Goal: Information Seeking & Learning: Learn about a topic

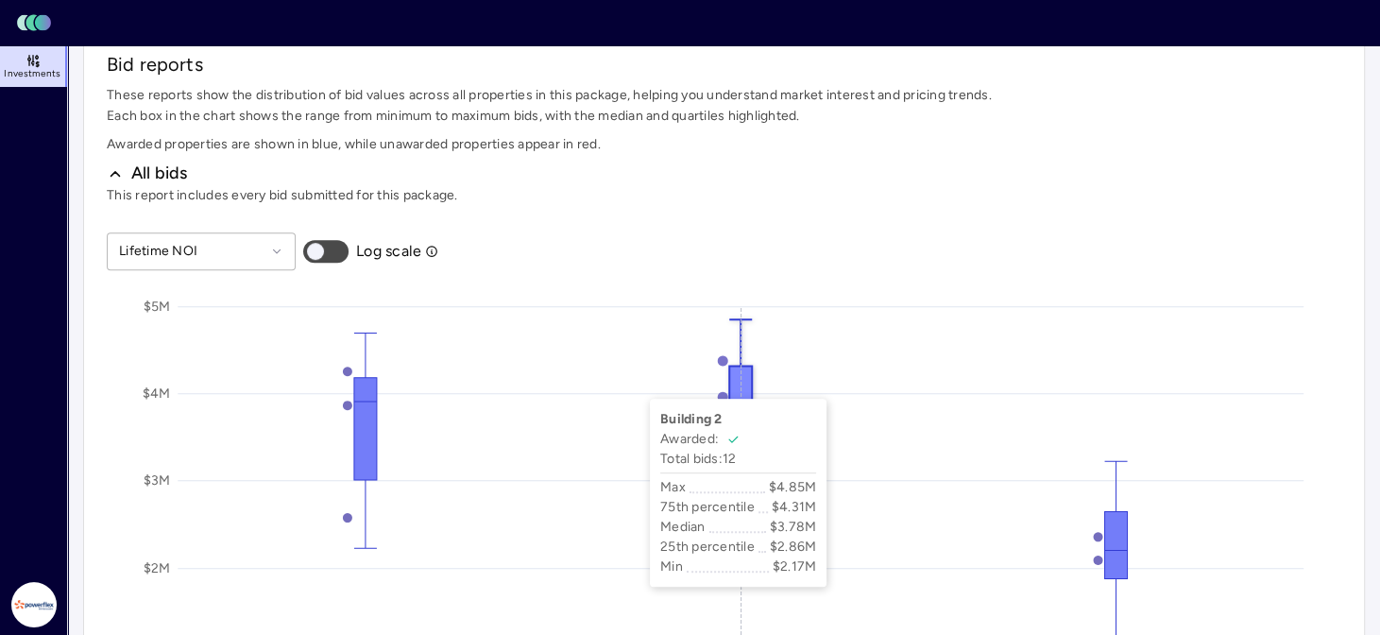
scroll to position [755, 0]
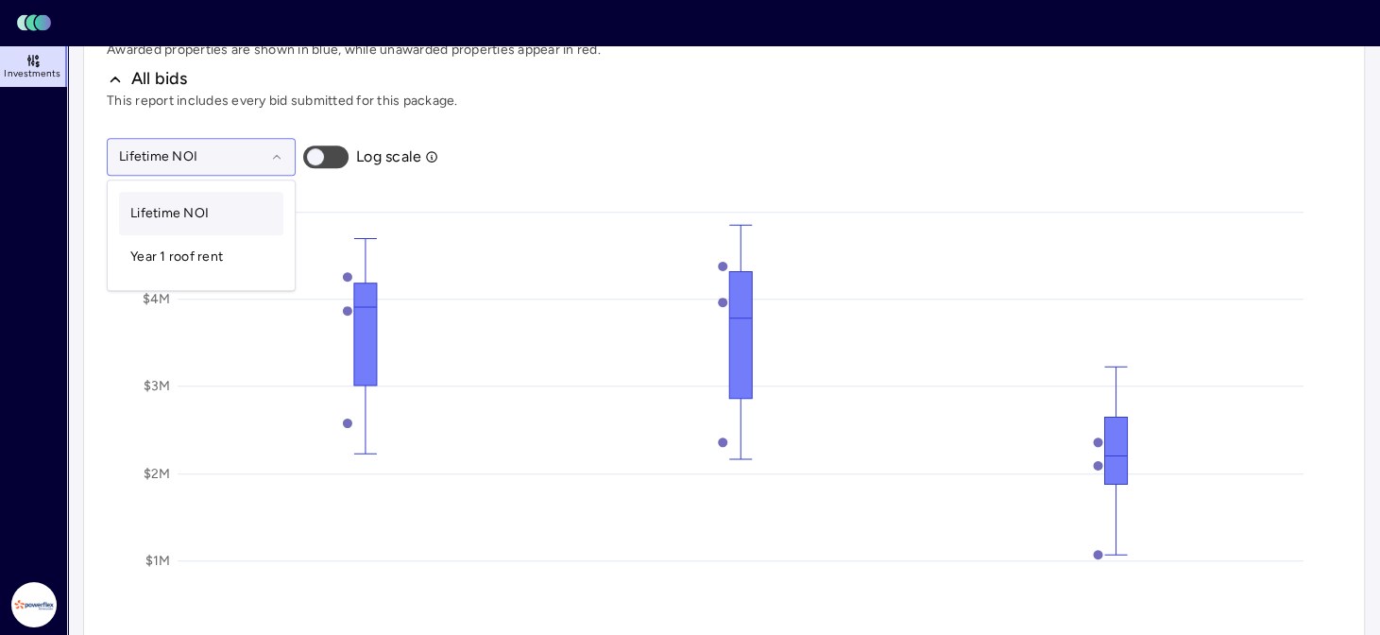
click at [277, 153] on icon at bounding box center [276, 156] width 13 height 13
click at [222, 250] on span "Year 1 roof rent" at bounding box center [176, 256] width 93 height 16
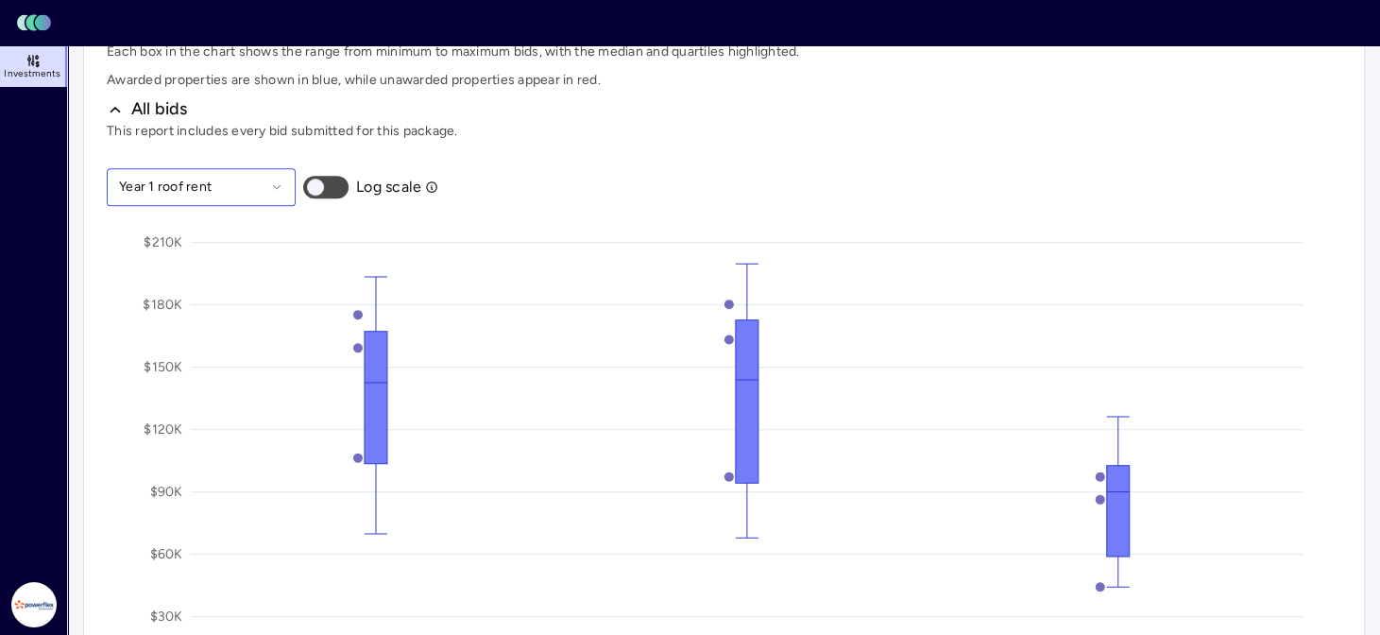
scroll to position [729, 0]
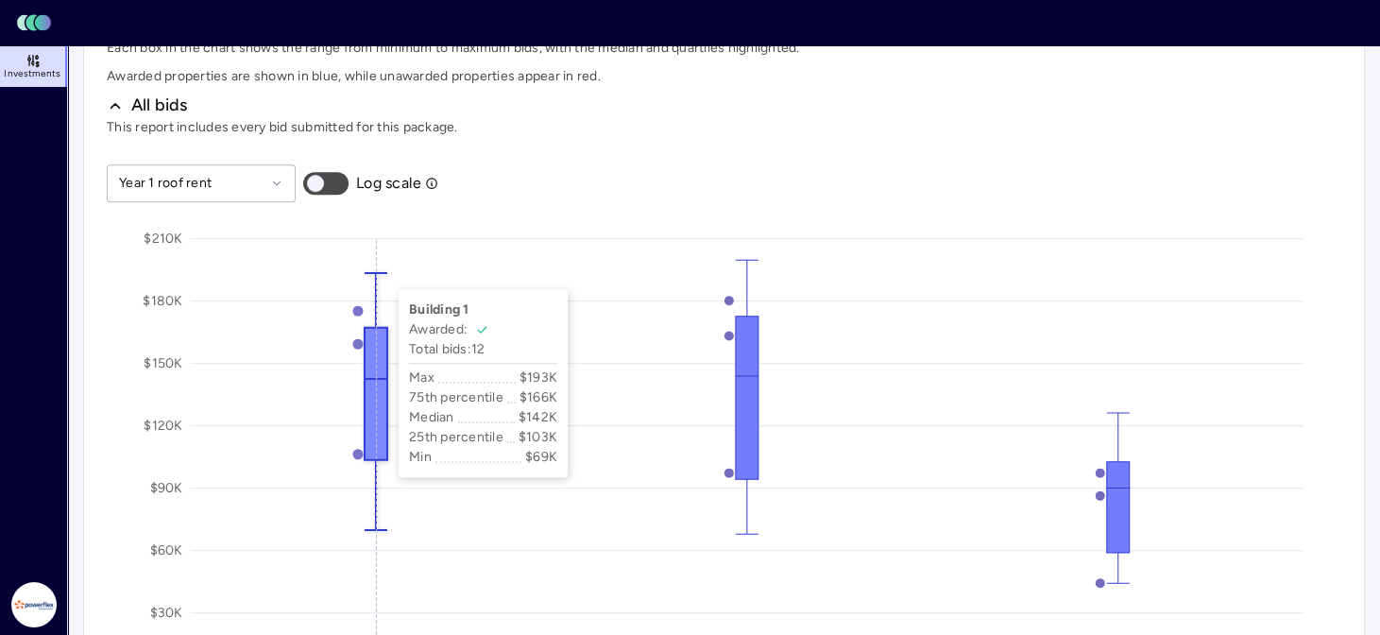
click at [379, 269] on icon "$0 $30K $60K $90K $120K $150K $180K $210[GEOGRAPHIC_DATA] 3 My bids" at bounding box center [724, 493] width 1234 height 567
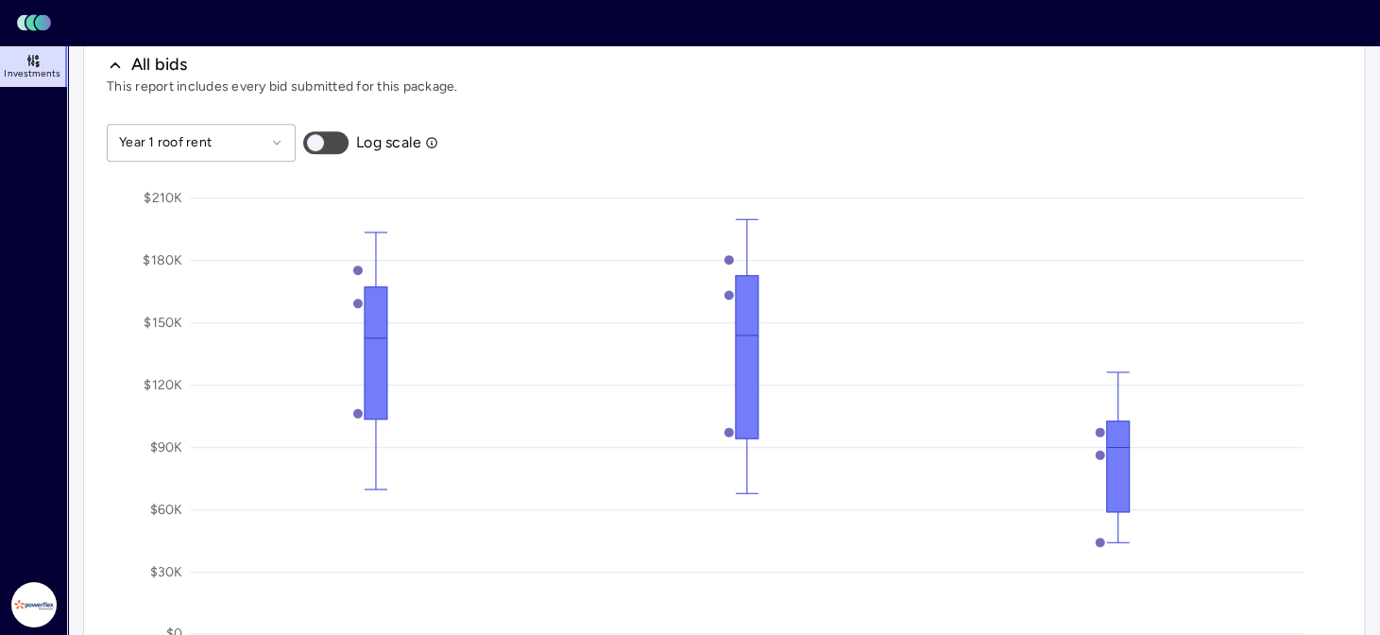
scroll to position [675, 0]
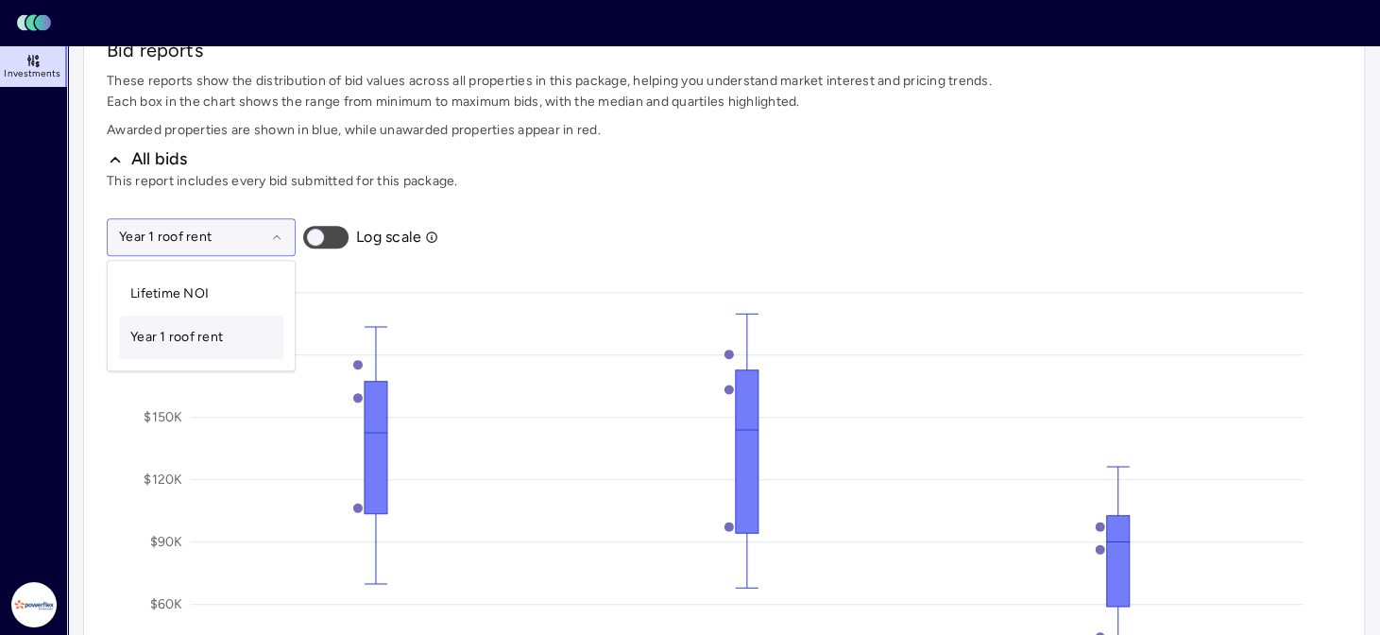
click at [270, 231] on icon at bounding box center [276, 236] width 13 height 13
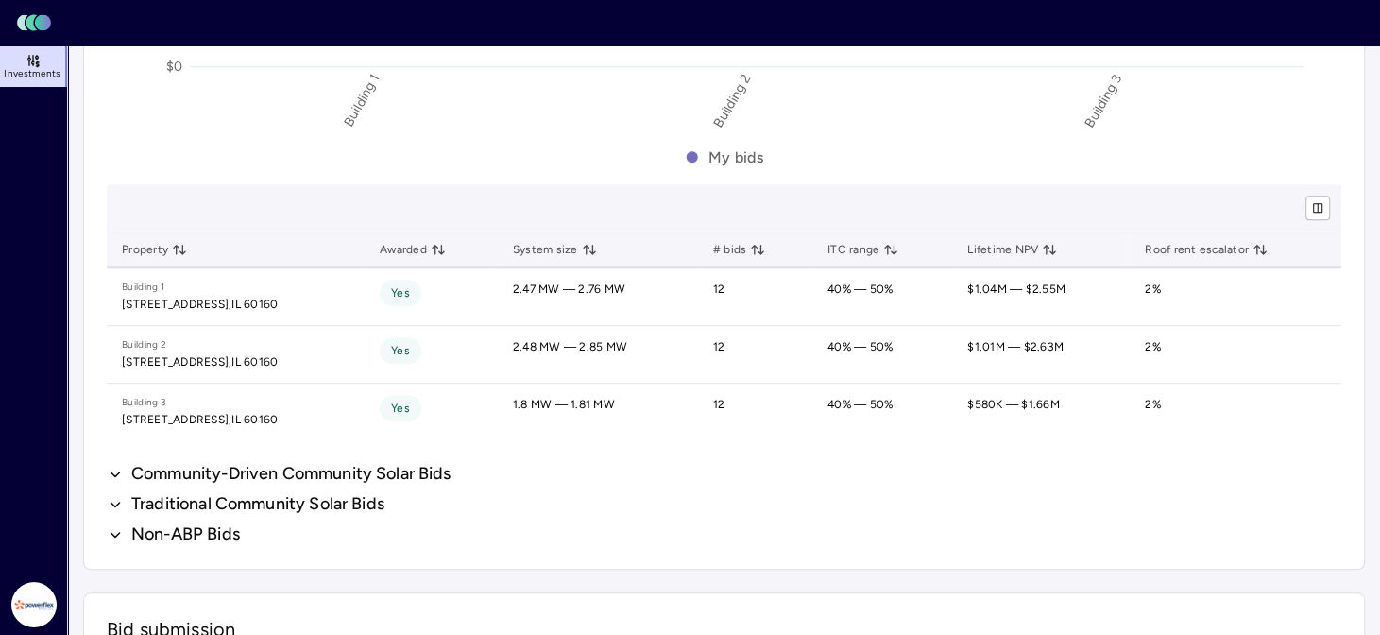
scroll to position [1431, 0]
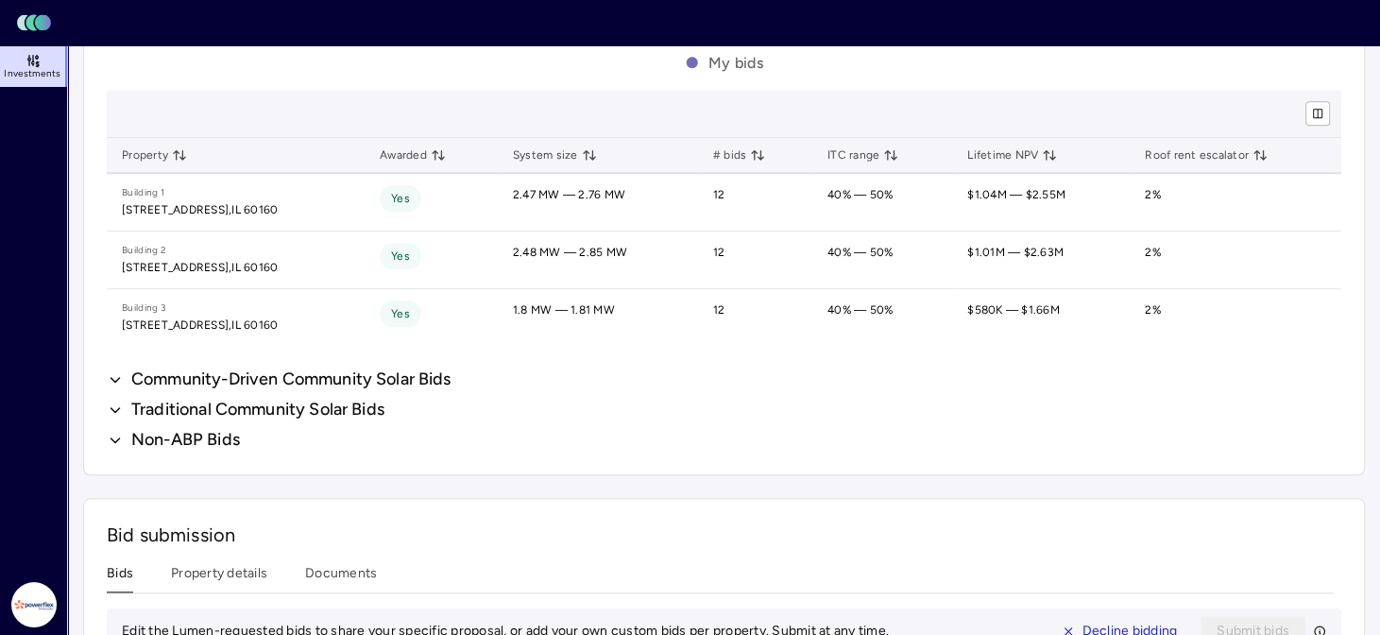
click at [114, 374] on icon "button" at bounding box center [115, 379] width 17 height 23
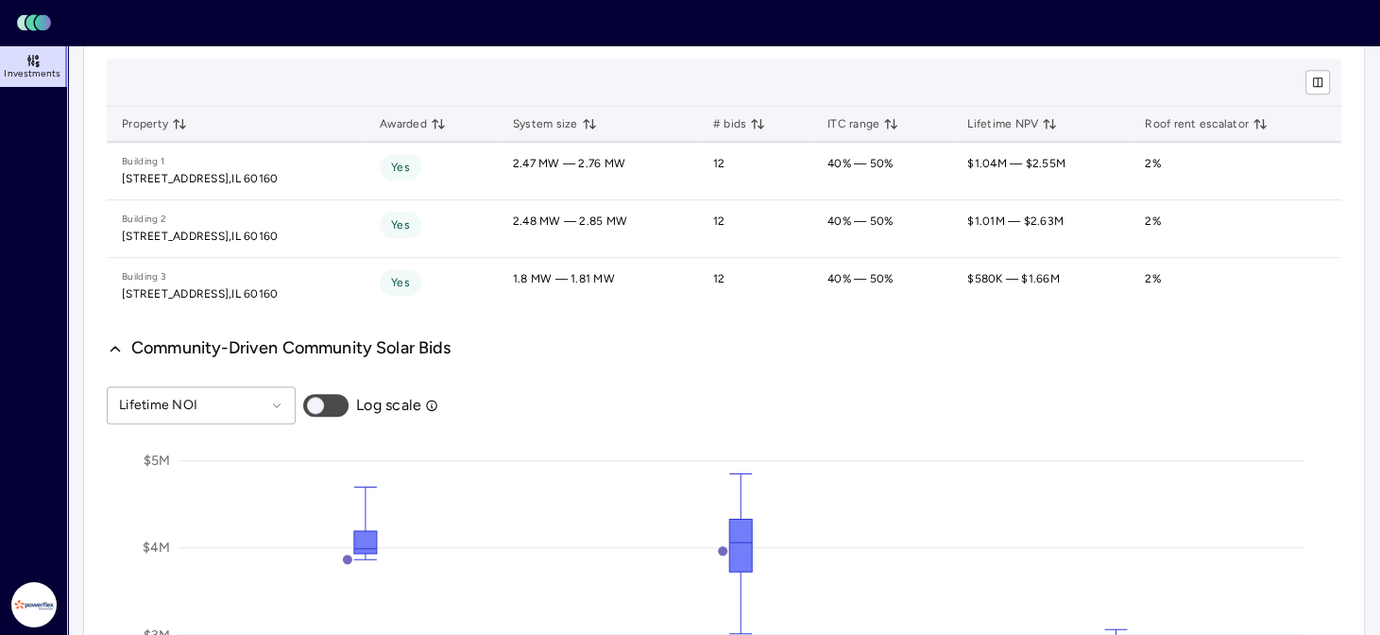
scroll to position [1470, 0]
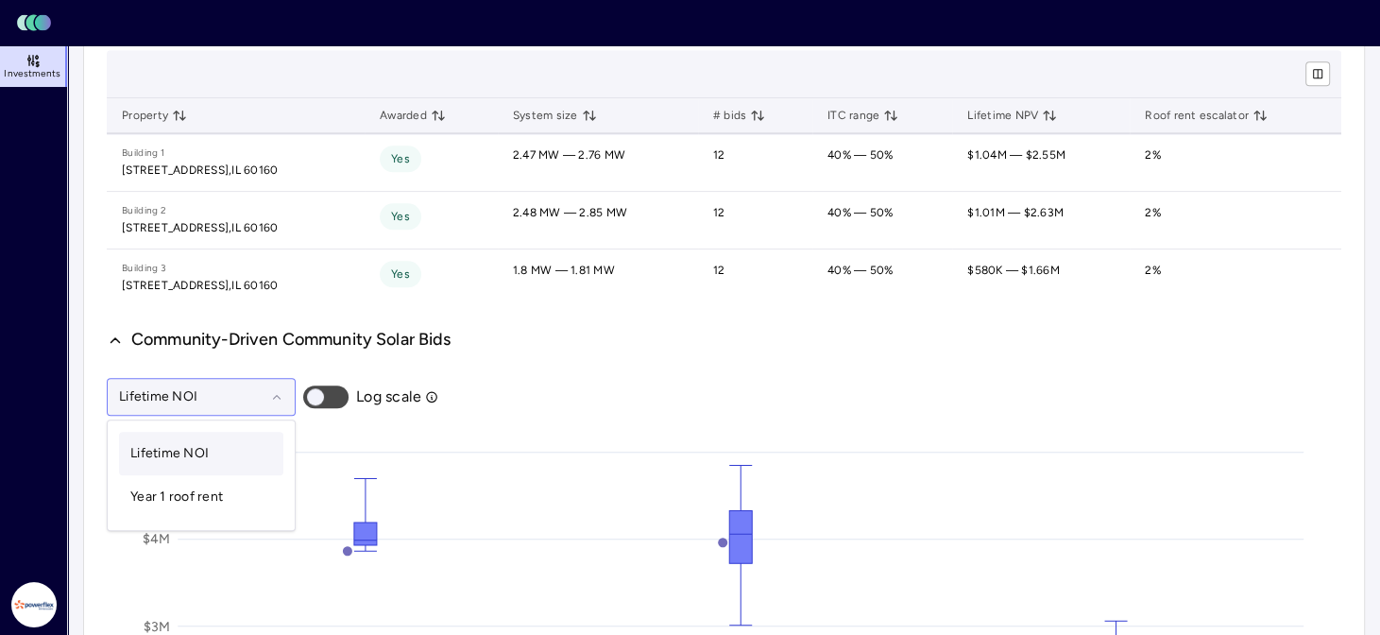
click at [263, 393] on div at bounding box center [192, 396] width 146 height 21
click at [203, 488] on span "Year 1 roof rent" at bounding box center [176, 496] width 93 height 16
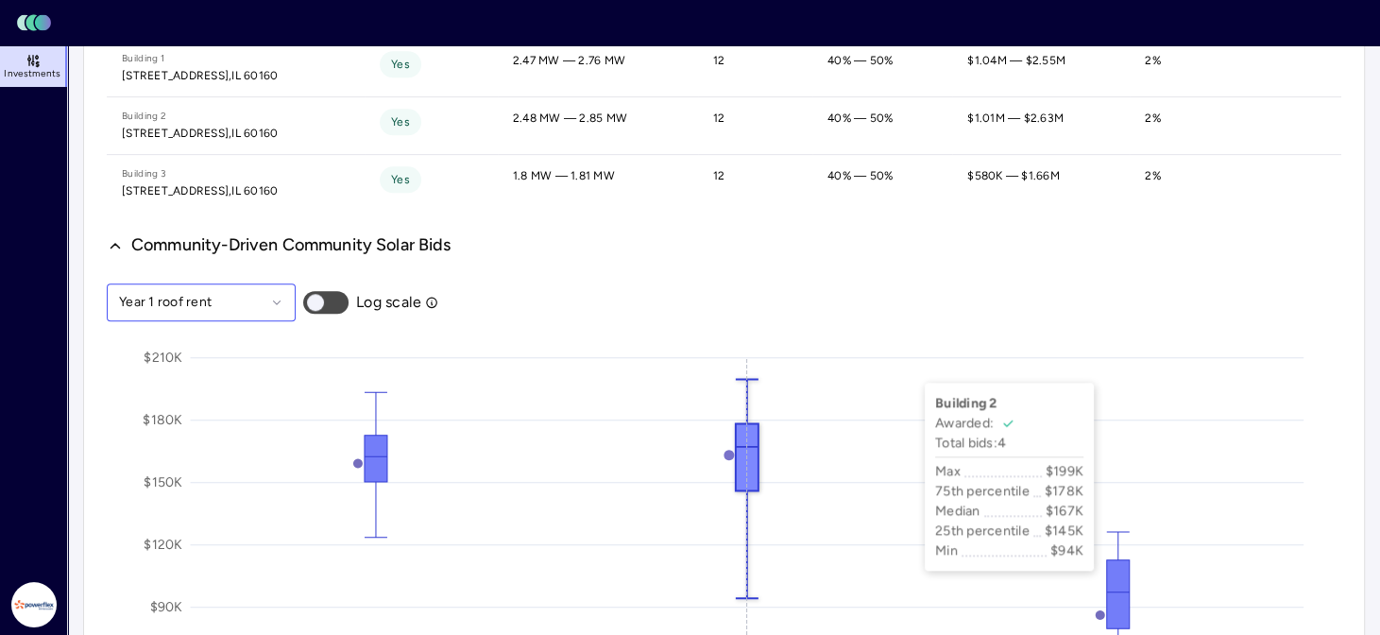
scroll to position [1659, 0]
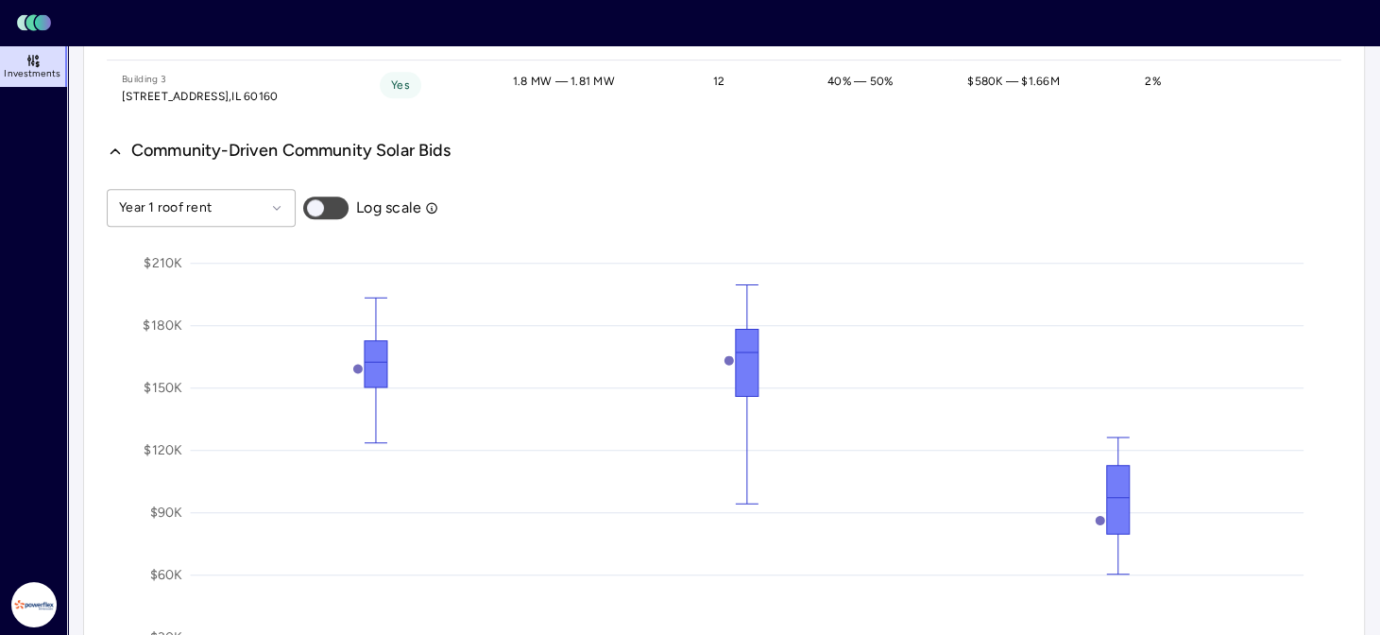
click at [341, 201] on button "button" at bounding box center [325, 207] width 45 height 23
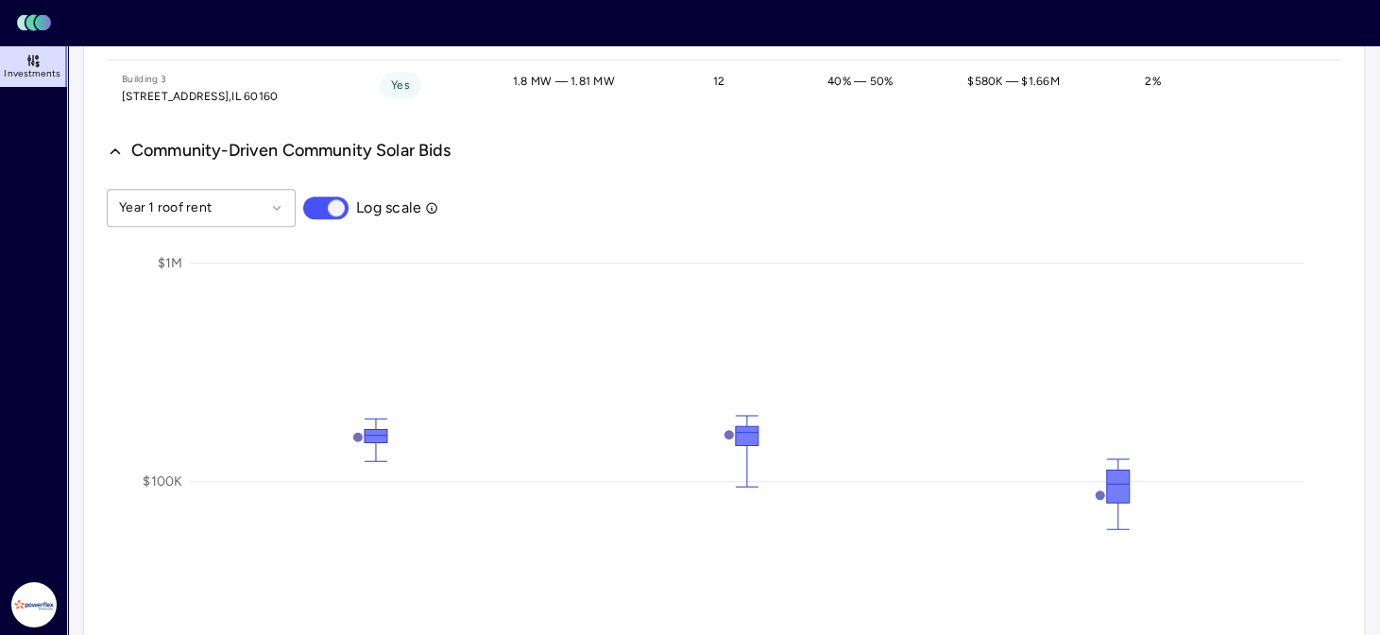
click at [314, 201] on button "button" at bounding box center [325, 207] width 45 height 23
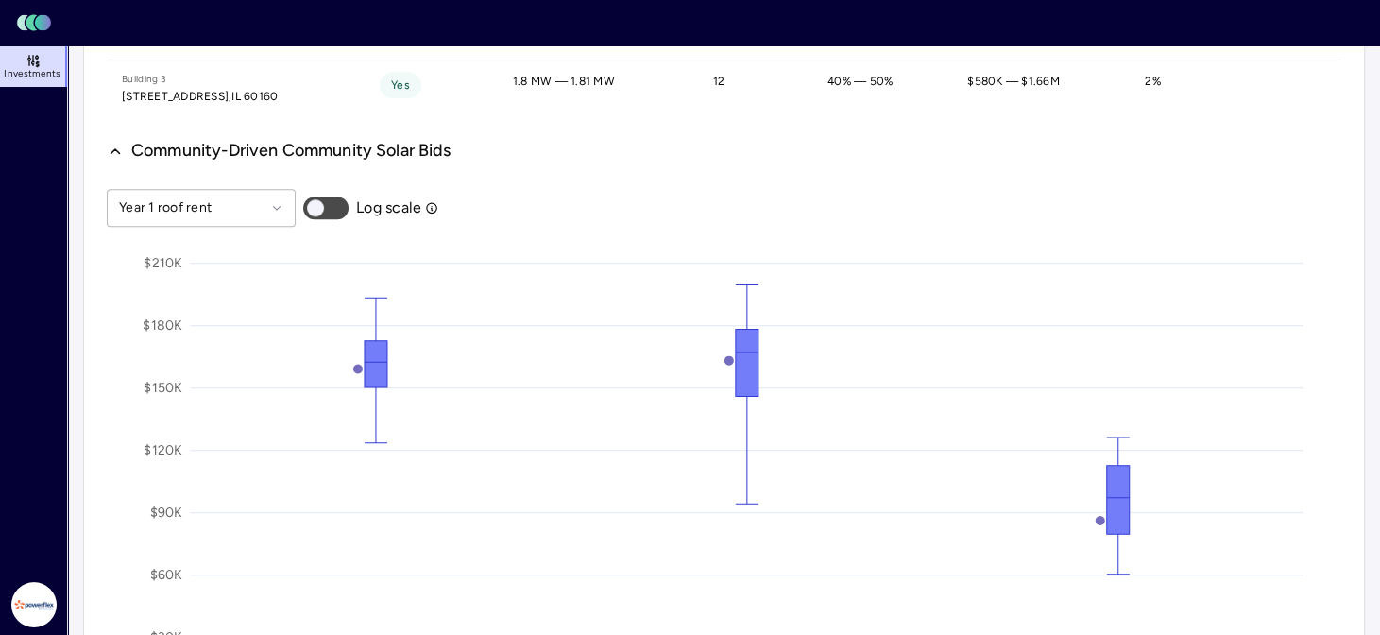
click at [121, 152] on icon "button" at bounding box center [115, 151] width 17 height 23
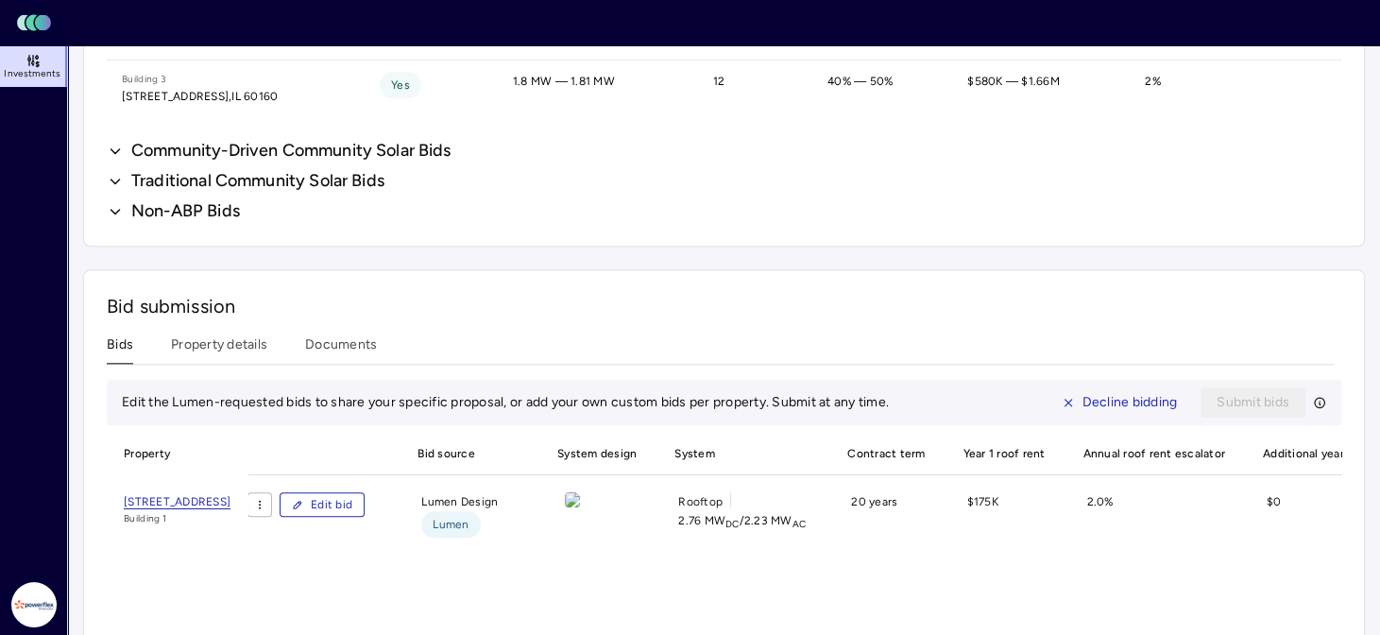
click at [123, 206] on icon "button" at bounding box center [115, 211] width 17 height 23
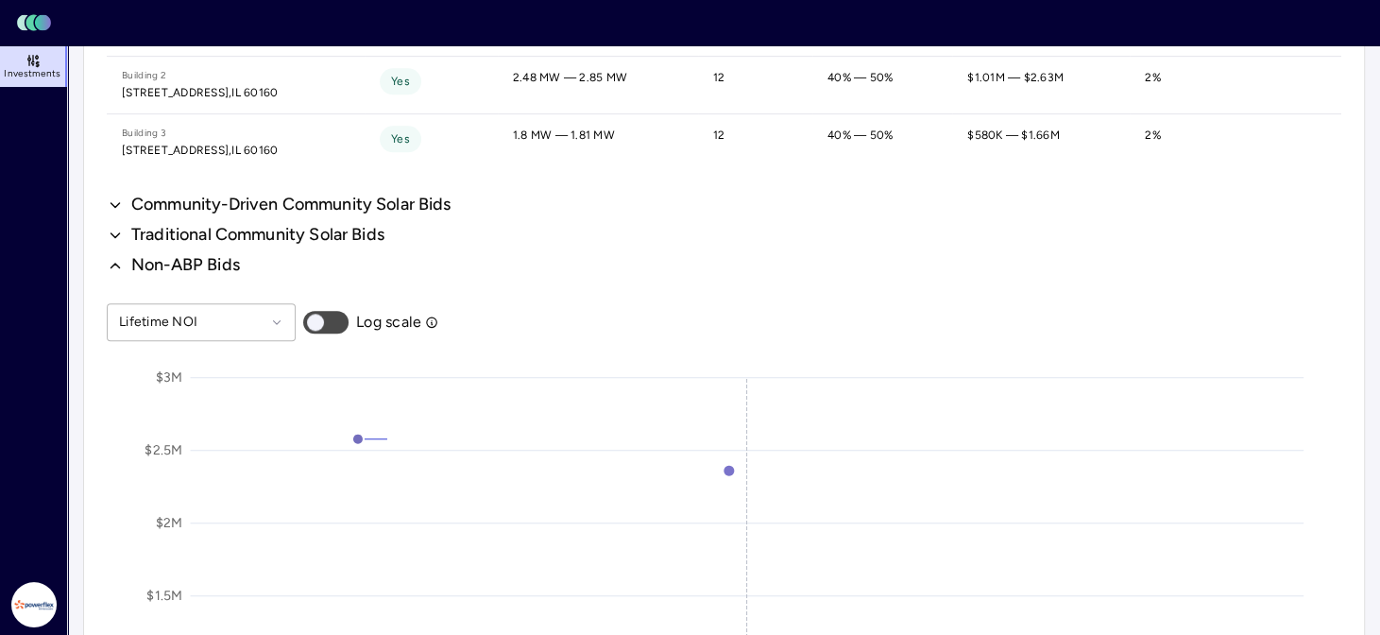
scroll to position [1511, 0]
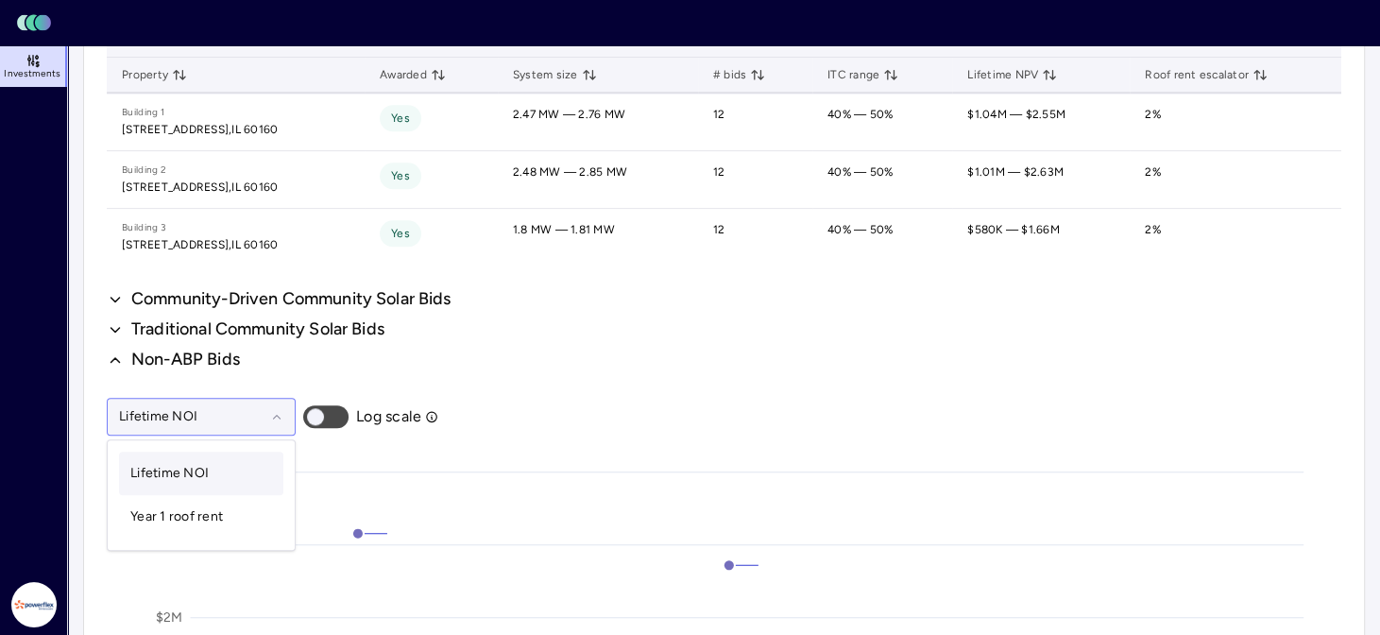
click at [275, 410] on icon at bounding box center [276, 416] width 13 height 13
click at [200, 508] on span "Year 1 roof rent" at bounding box center [176, 516] width 93 height 16
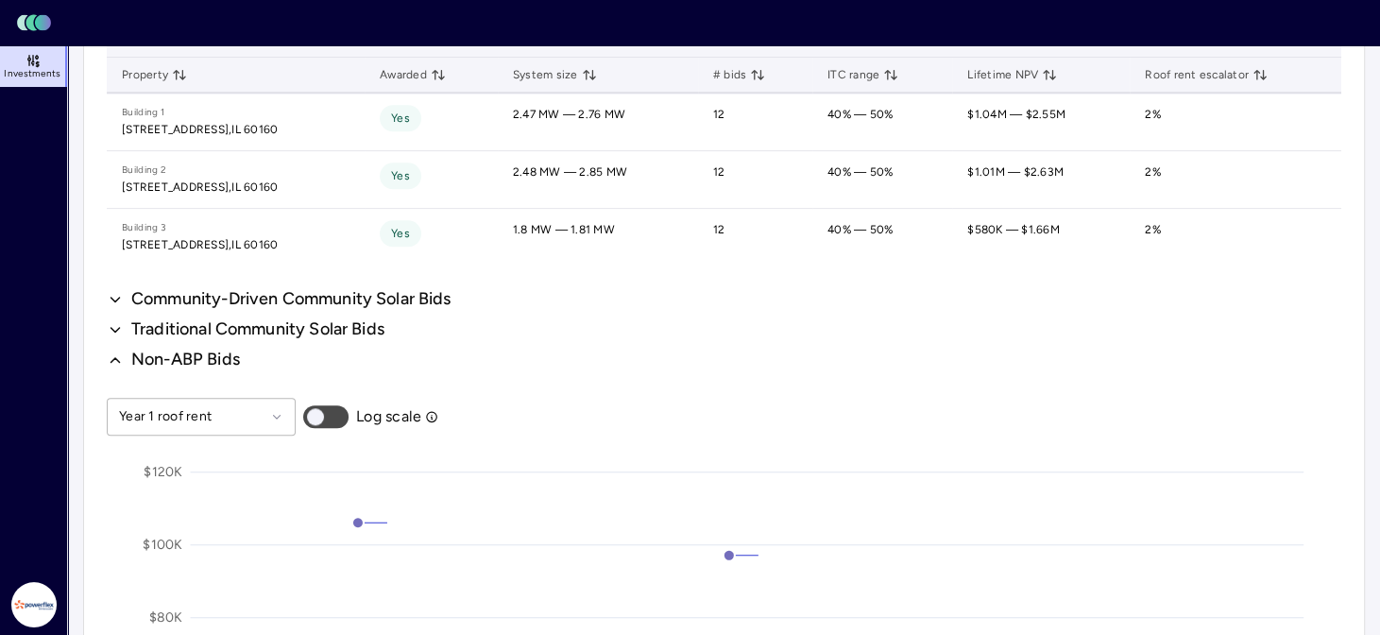
click at [126, 294] on button "Community-Driven Community Solar Bids" at bounding box center [279, 299] width 345 height 23
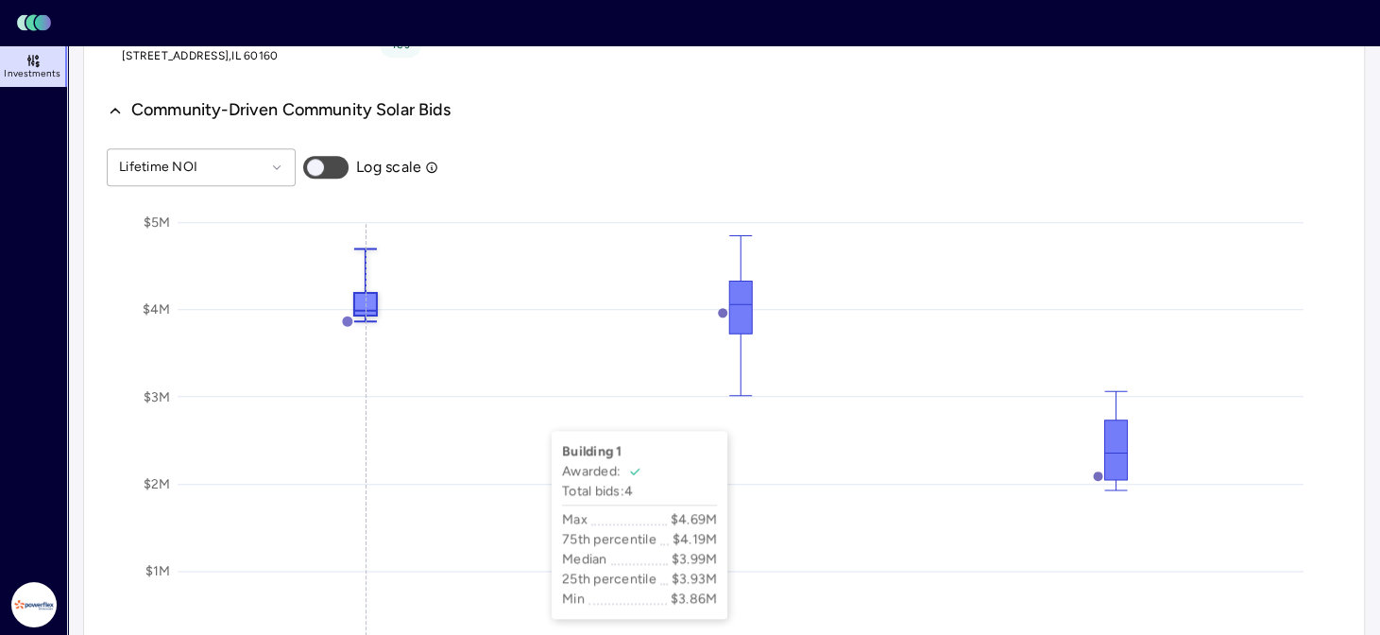
scroll to position [1794, 0]
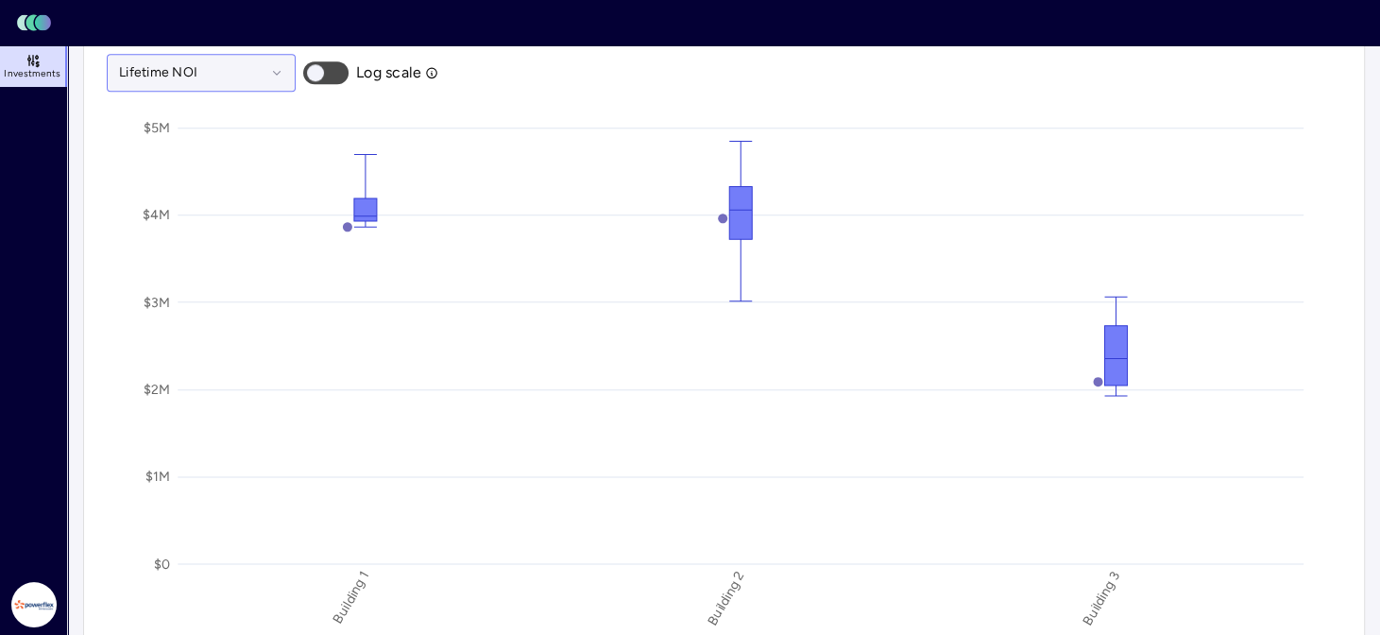
click at [272, 69] on icon at bounding box center [276, 72] width 13 height 13
click at [204, 168] on span "Year 1 roof rent" at bounding box center [176, 172] width 93 height 16
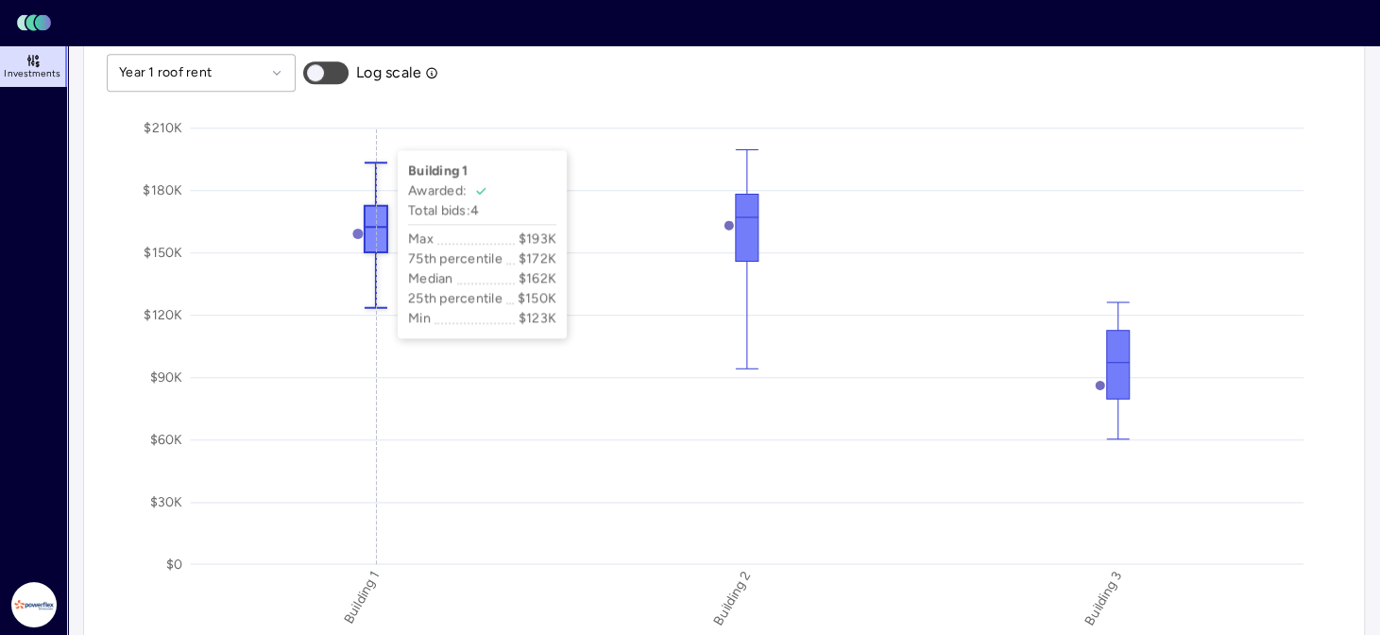
click at [378, 131] on icon "$0 $30K $60K $90K $120K $150K $180K $210[GEOGRAPHIC_DATA] 3 My bids" at bounding box center [724, 382] width 1234 height 567
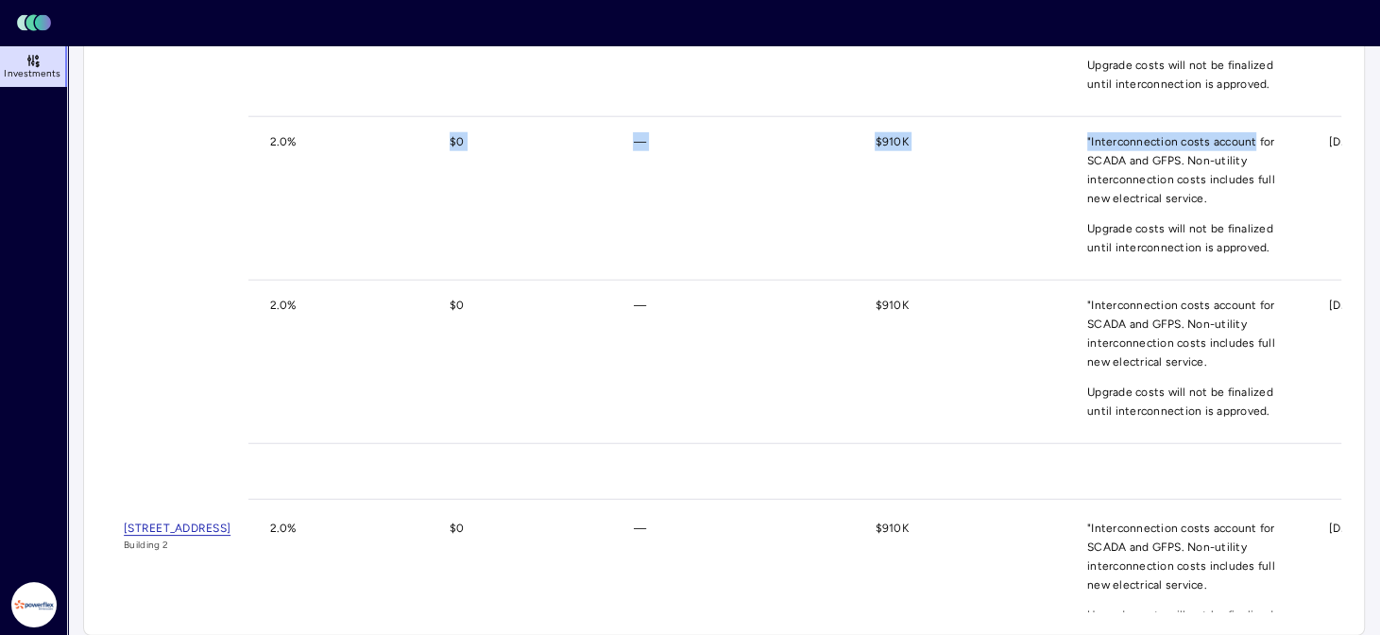
scroll to position [0, 998]
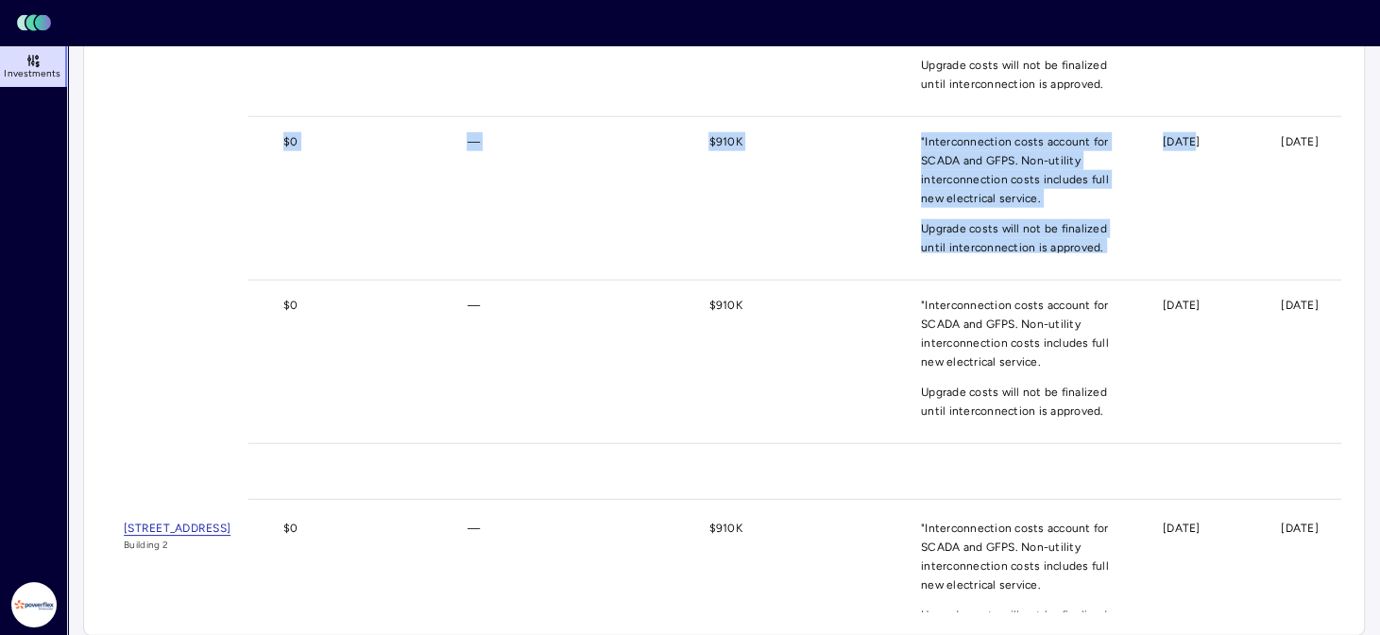
drag, startPoint x: 1323, startPoint y: 120, endPoint x: 1329, endPoint y: 137, distance: 17.9
click at [1328, 135] on div "Property Bid source System design System Contract term Year 1 roof rent Annual …" at bounding box center [724, 260] width 1234 height 703
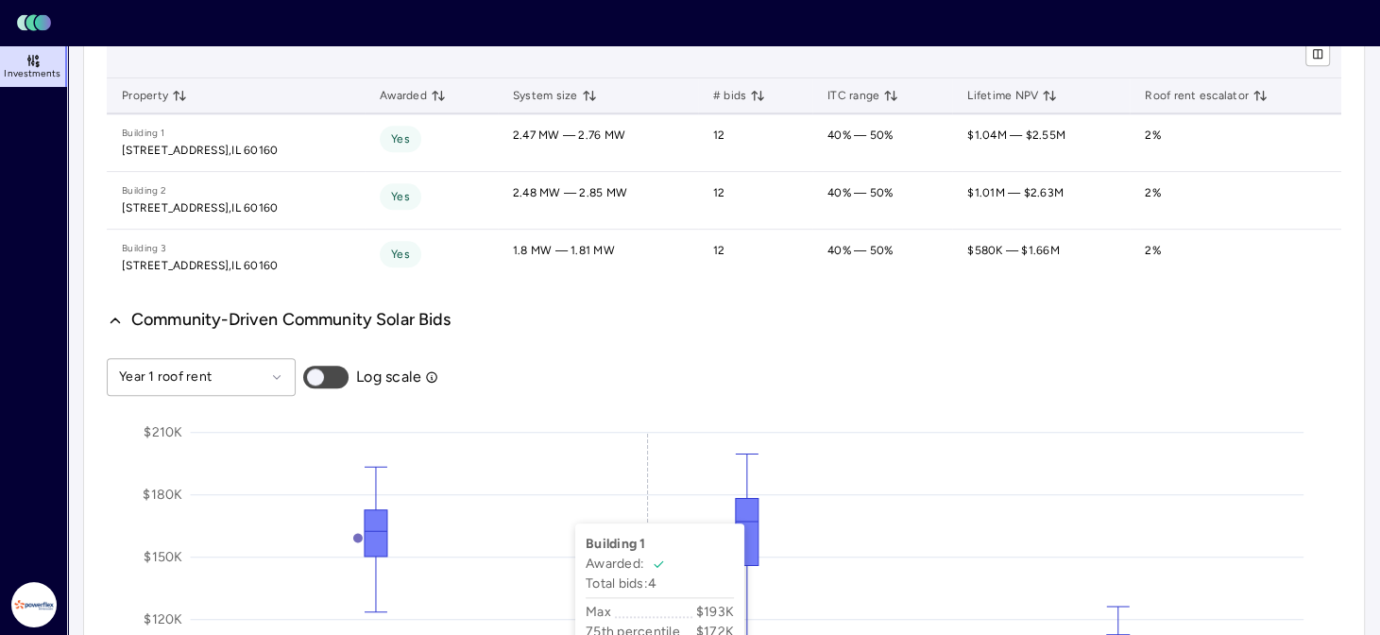
scroll to position [1585, 0]
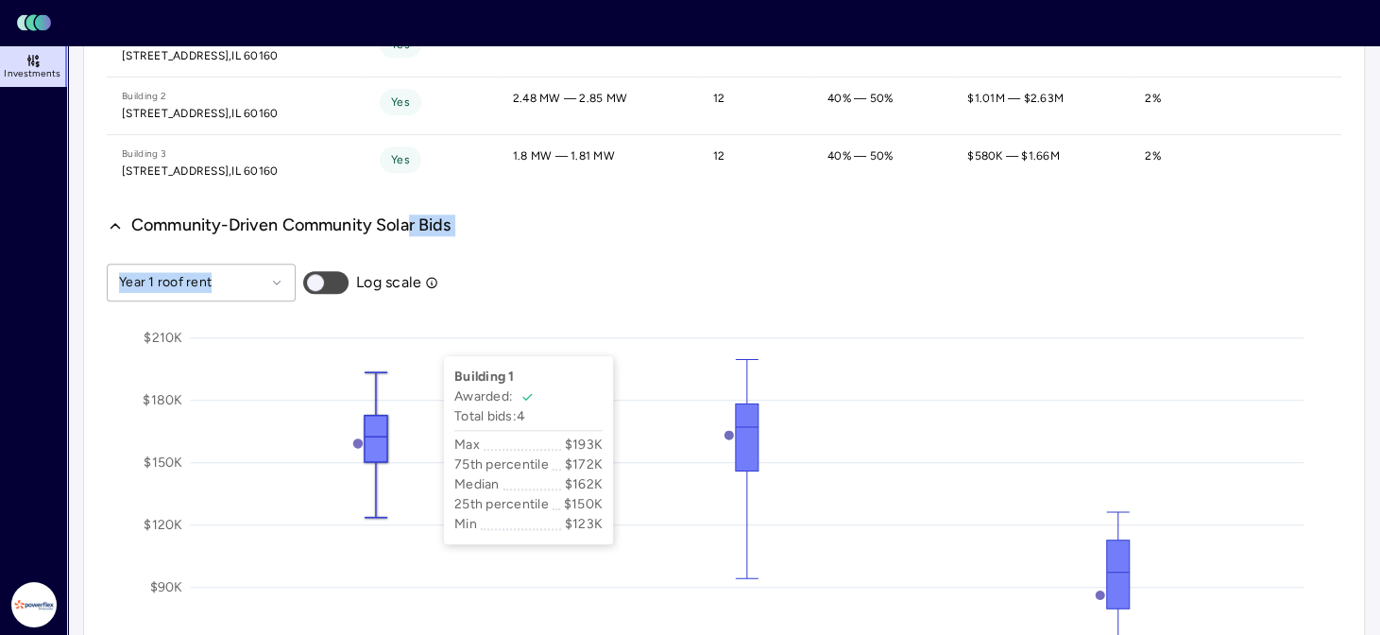
click at [440, 333] on div "Bid reports These reports show the distribution of bid values across all proper…" at bounding box center [723, 637] width 1281 height 3066
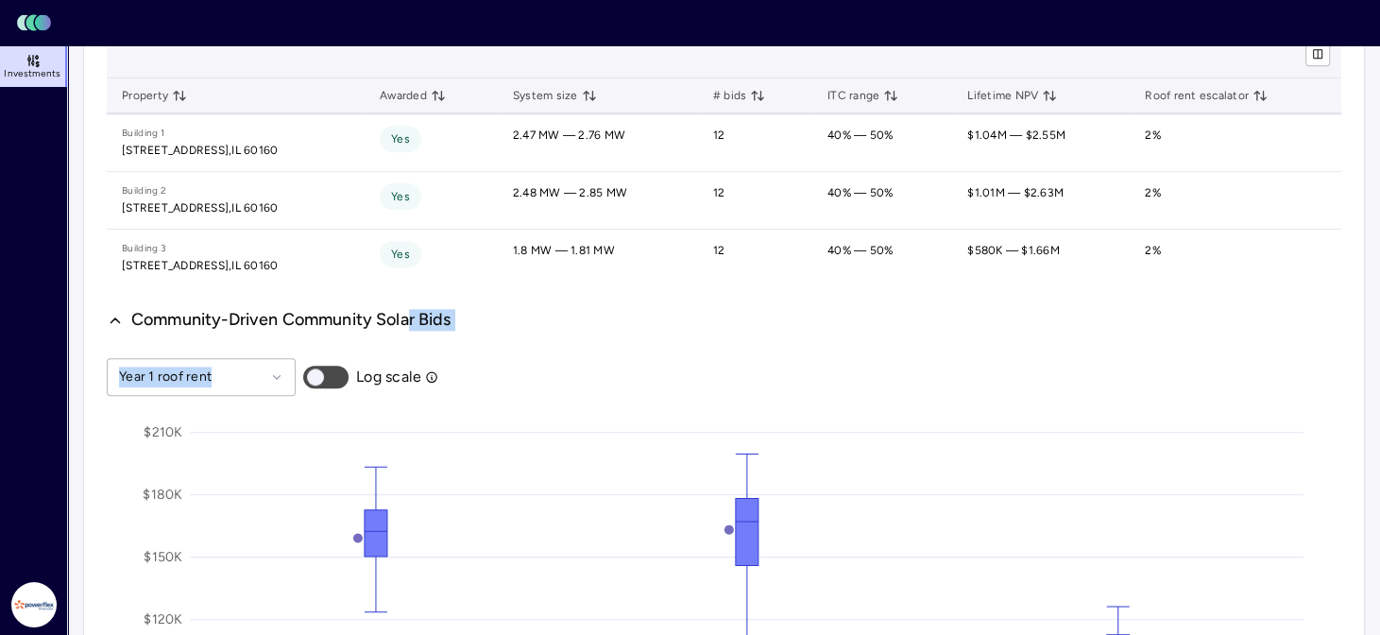
scroll to position [1301, 0]
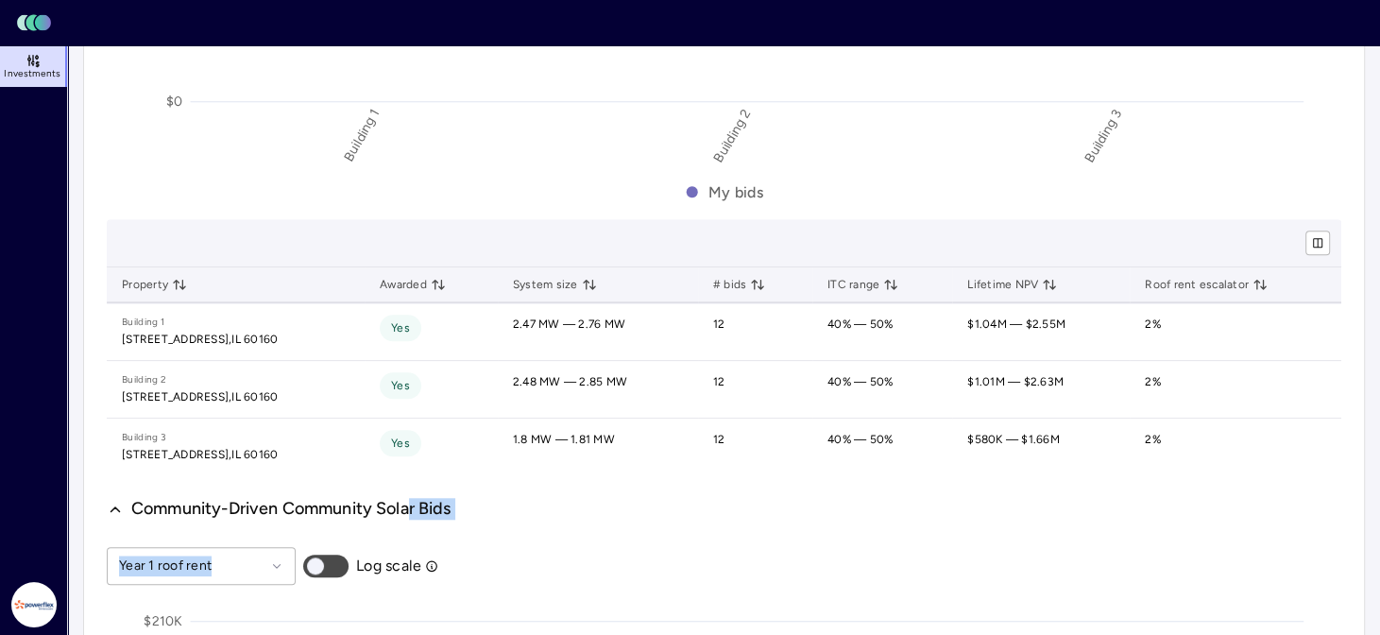
click at [127, 499] on button "Community-Driven Community Solar Bids" at bounding box center [279, 509] width 345 height 23
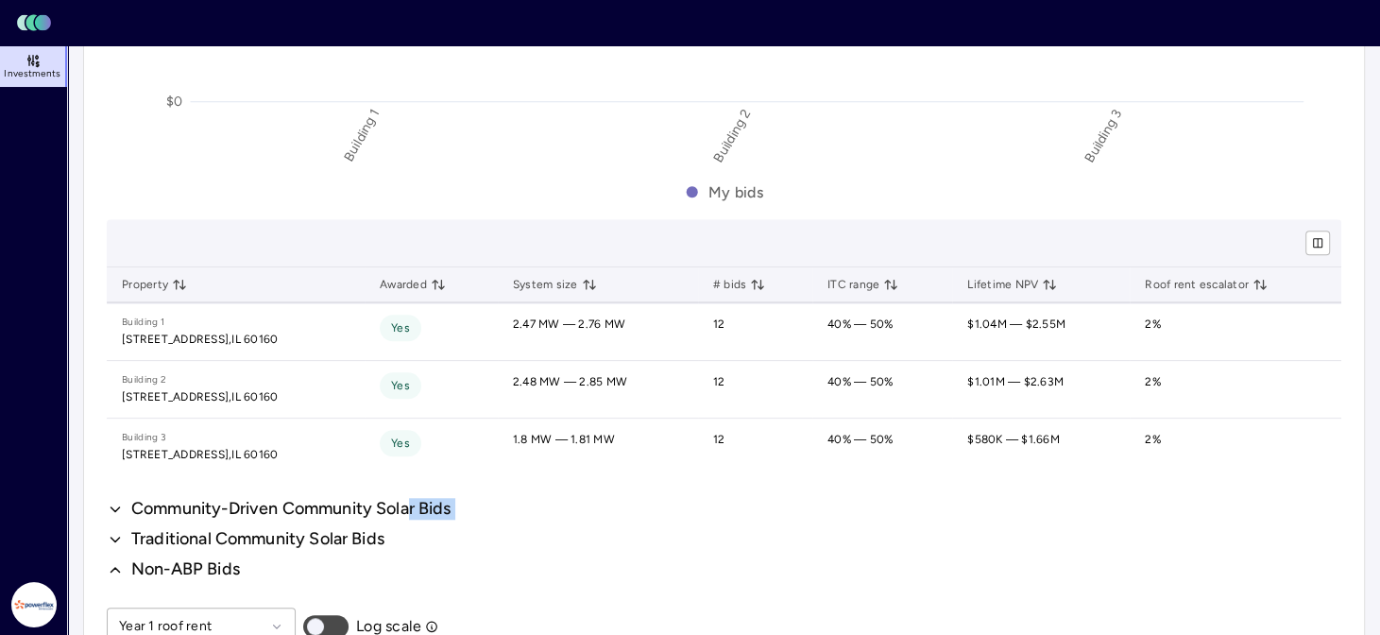
click at [198, 535] on span "Traditional Community Solar Bids" at bounding box center [257, 539] width 253 height 23
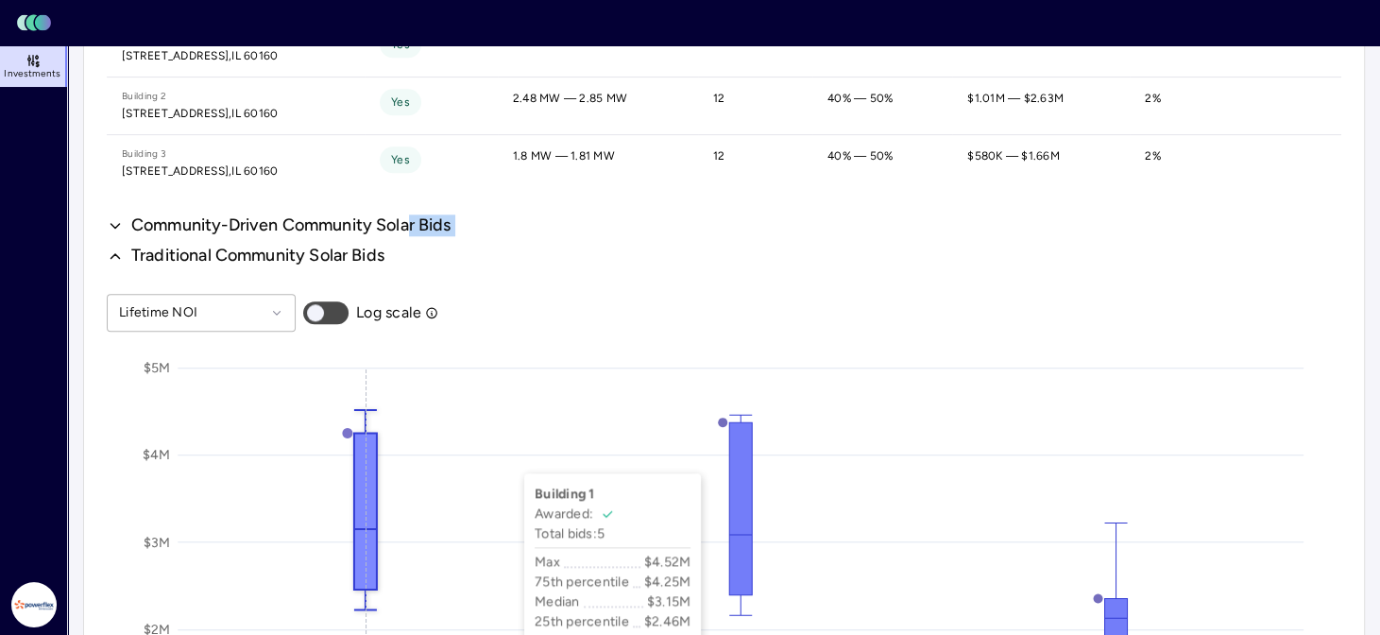
scroll to position [1490, 0]
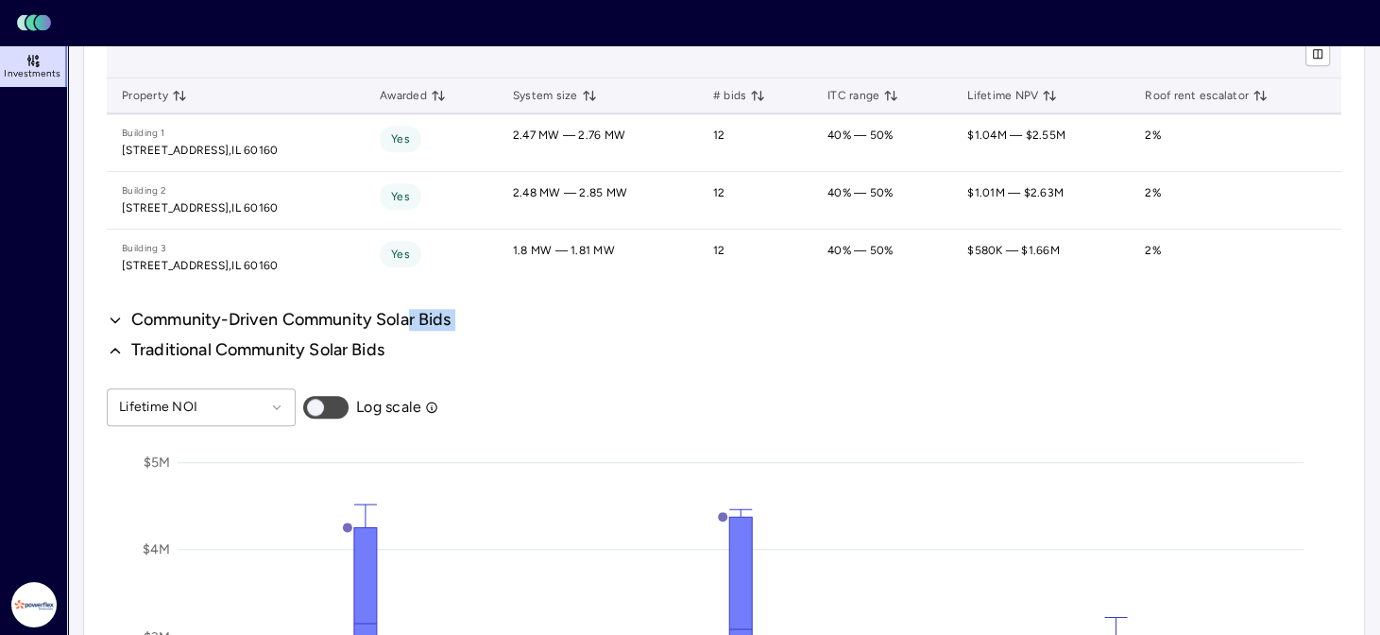
click at [292, 316] on span "Community-Driven Community Solar Bids" at bounding box center [291, 320] width 320 height 23
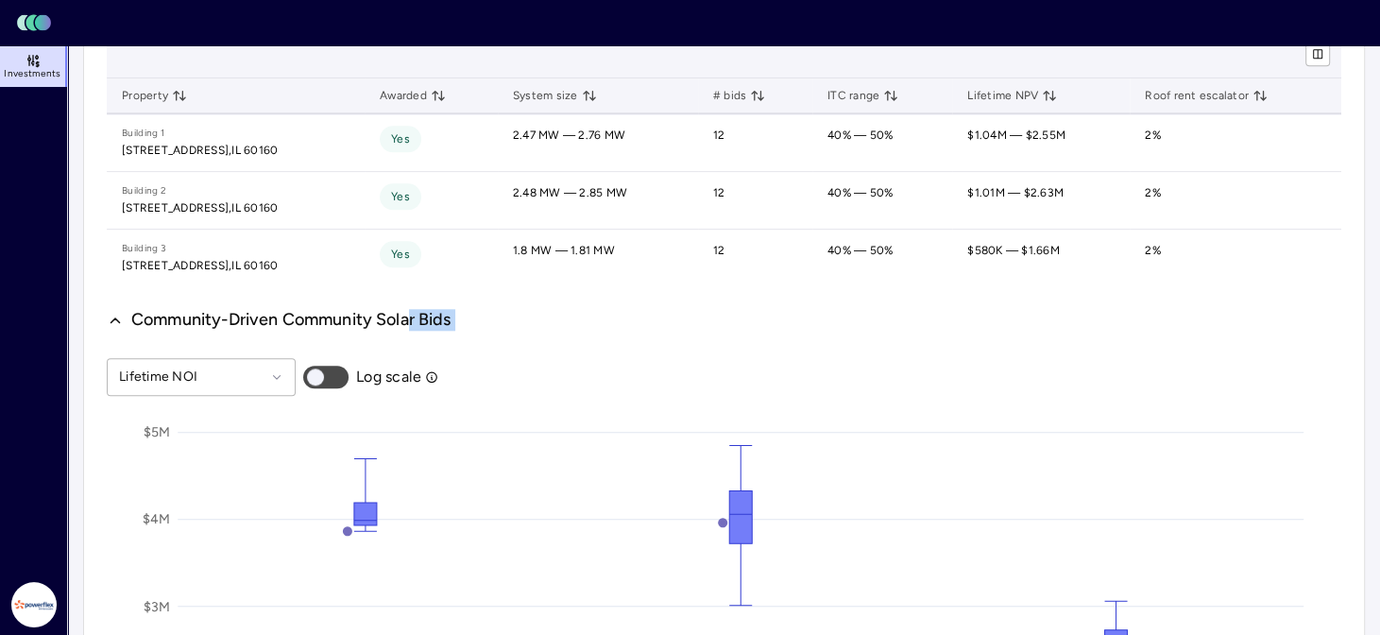
click at [283, 316] on span "Community-Driven Community Solar Bids" at bounding box center [291, 320] width 320 height 23
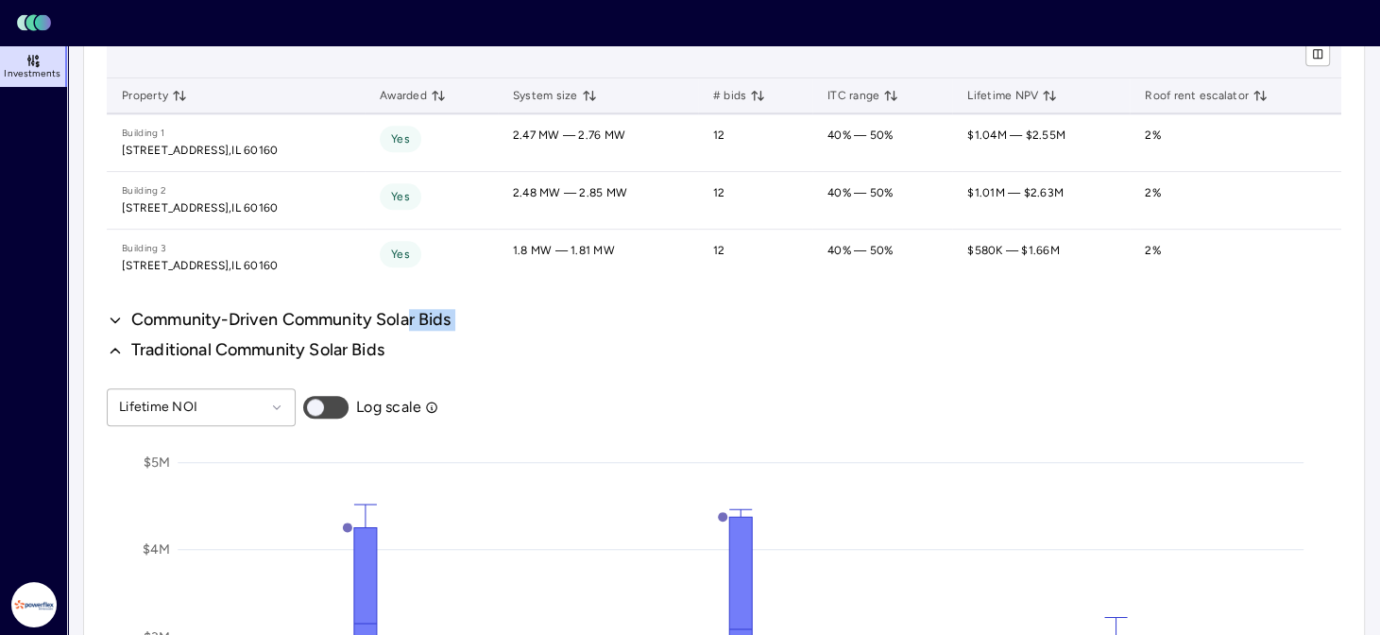
click at [185, 357] on button "Traditional Community Solar Bids" at bounding box center [246, 350] width 278 height 23
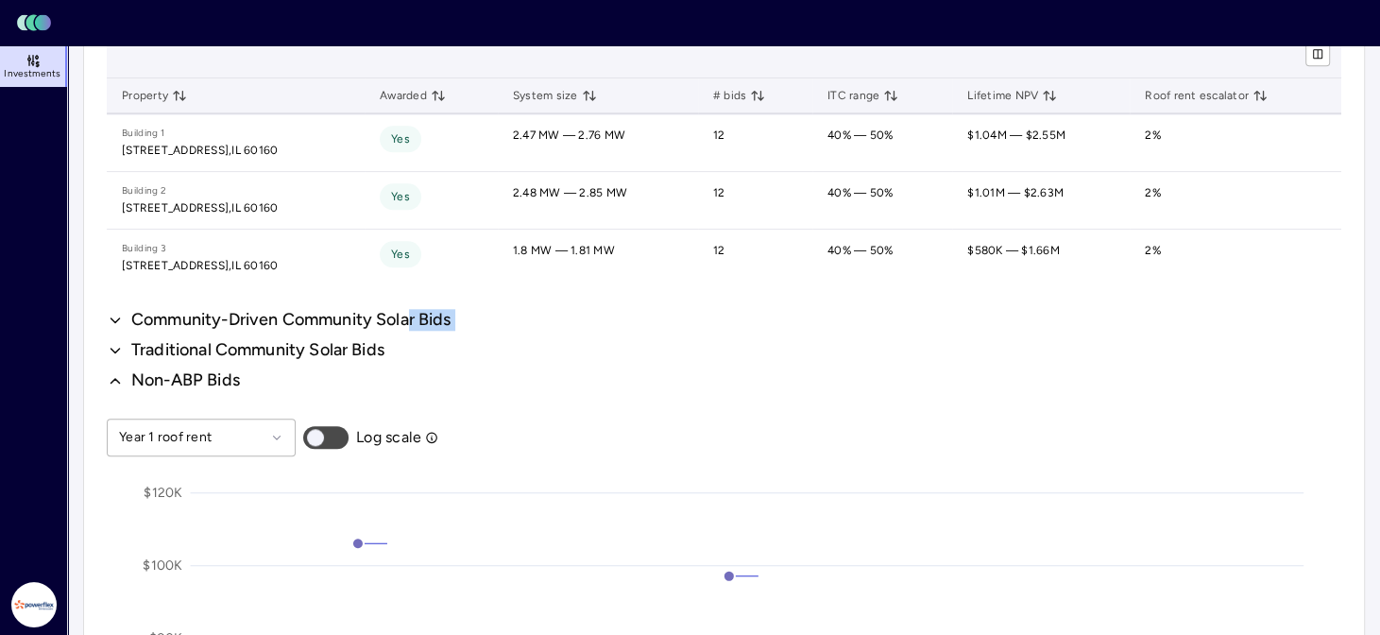
click at [147, 374] on span "Non-ABP Bids" at bounding box center [185, 380] width 109 height 23
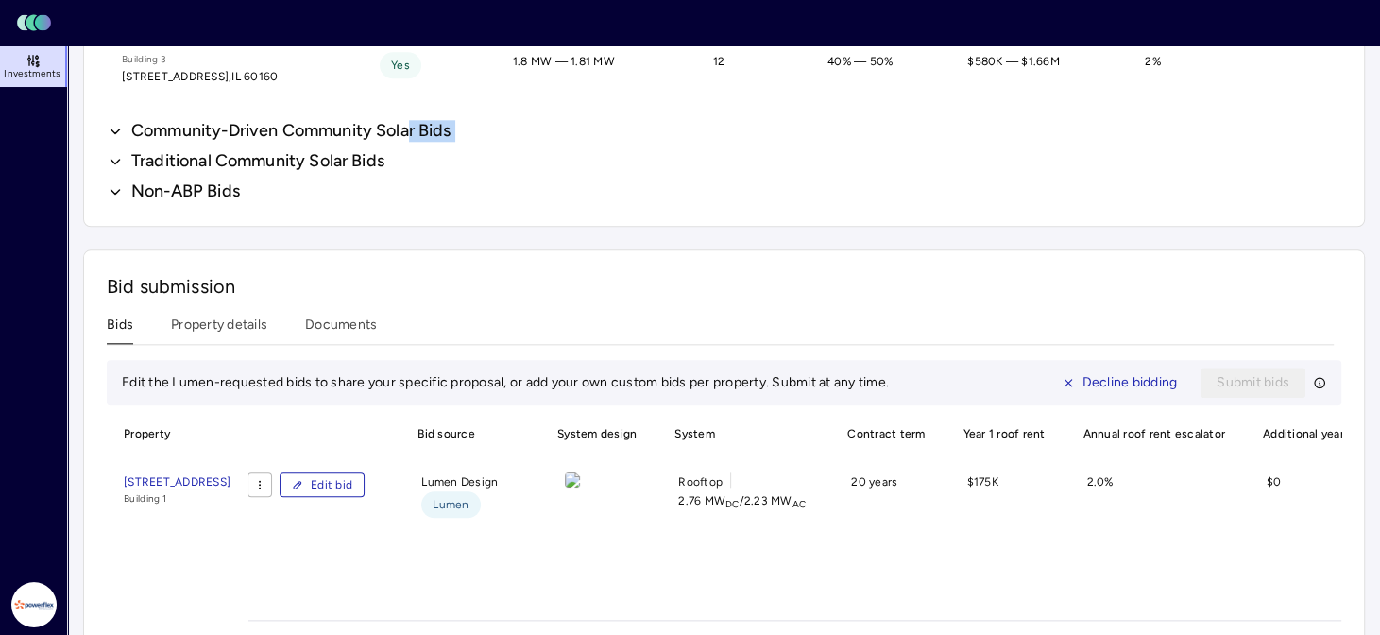
scroll to position [1585, 0]
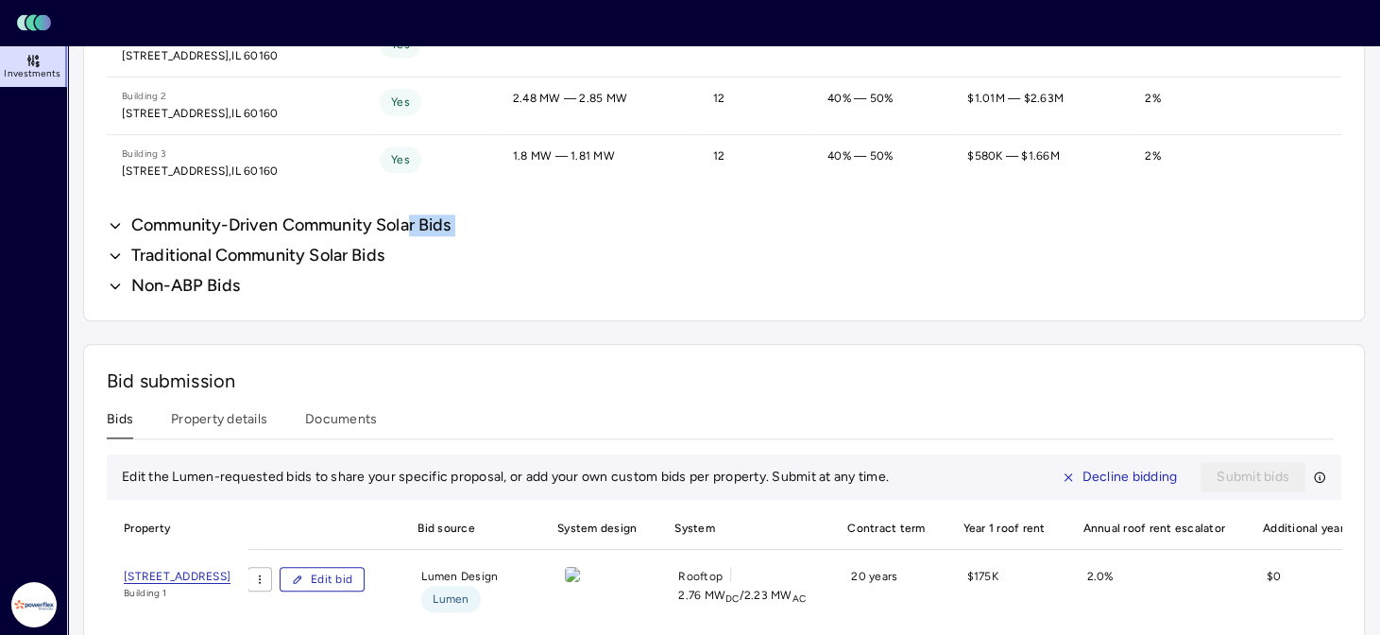
click at [178, 282] on span "Non-ABP Bids" at bounding box center [185, 286] width 109 height 23
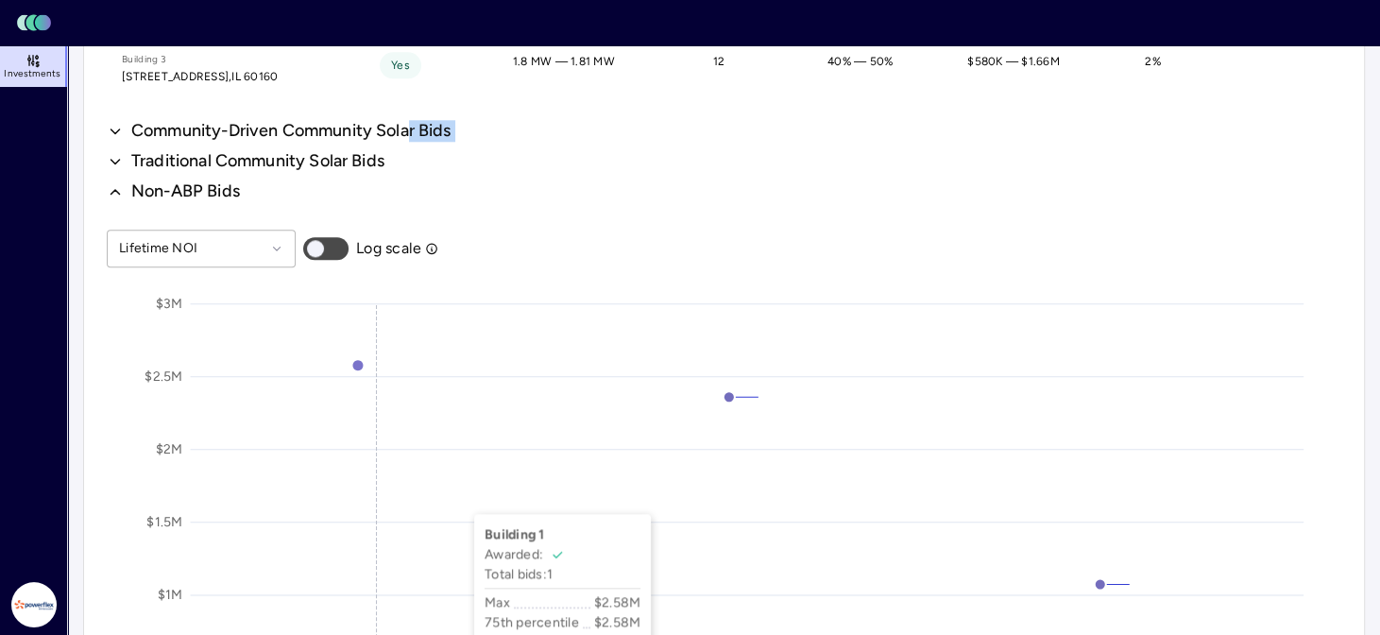
scroll to position [1773, 0]
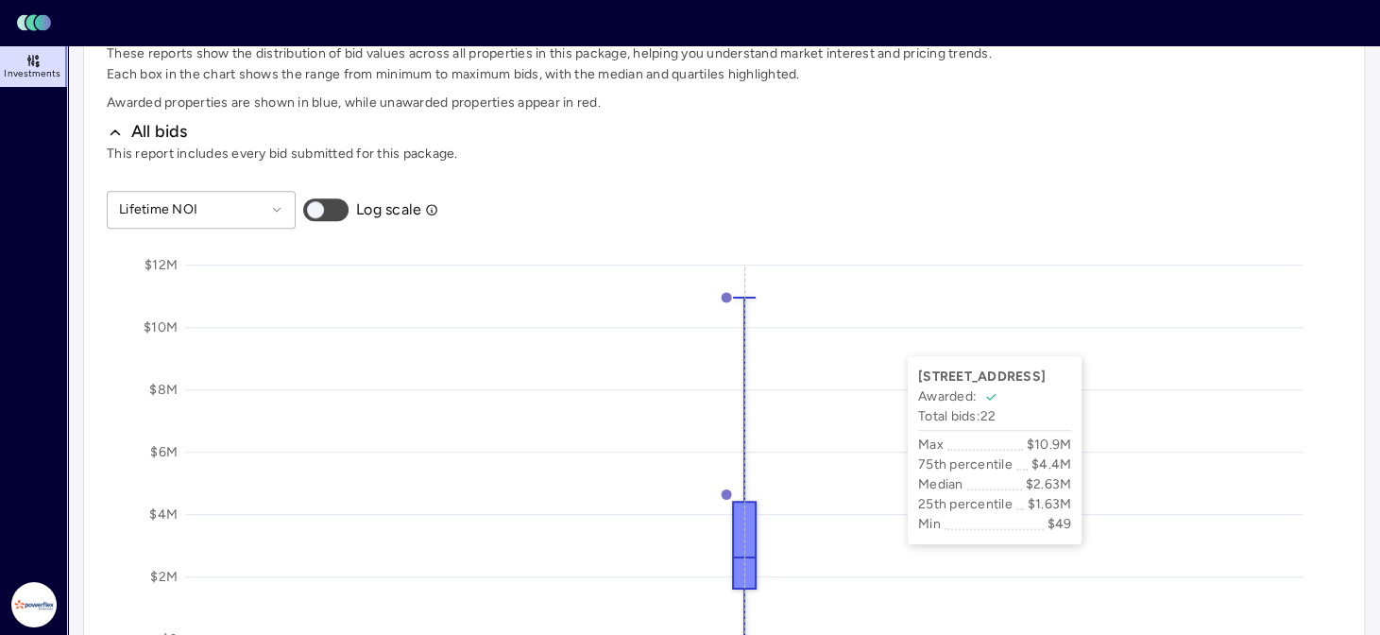
scroll to position [944, 0]
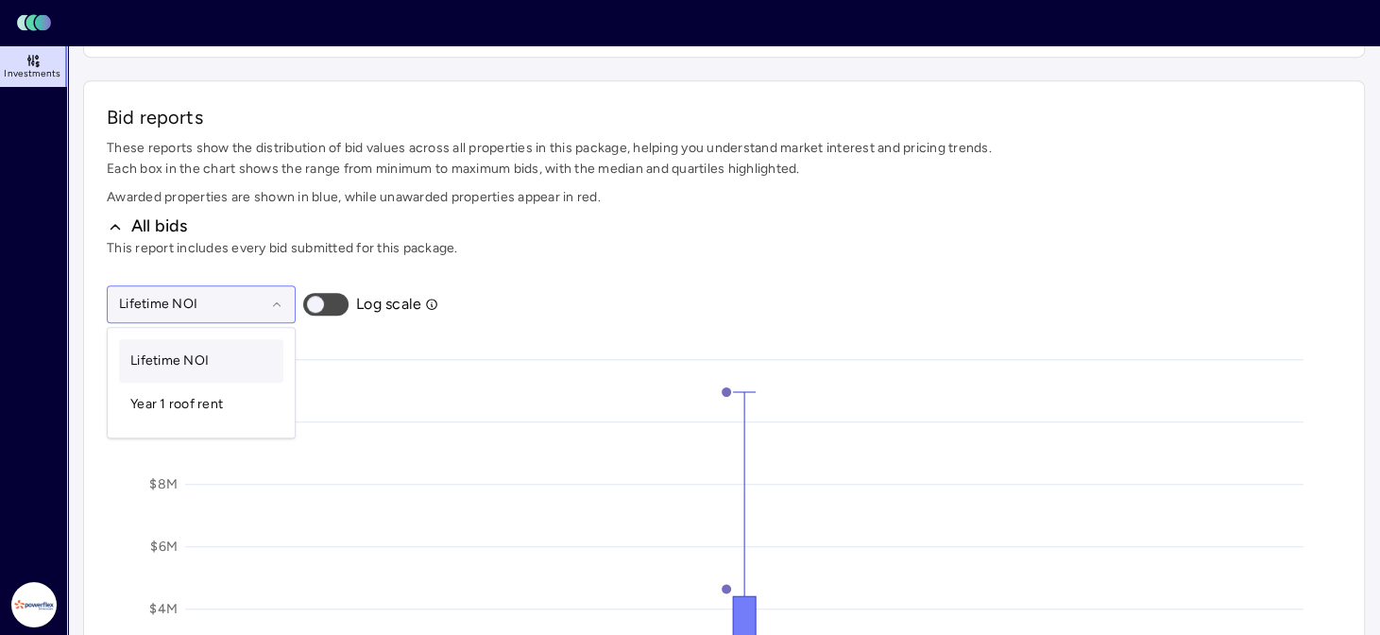
click at [275, 301] on icon at bounding box center [276, 303] width 13 height 13
click at [201, 408] on span "Year 1 roof rent" at bounding box center [176, 404] width 93 height 16
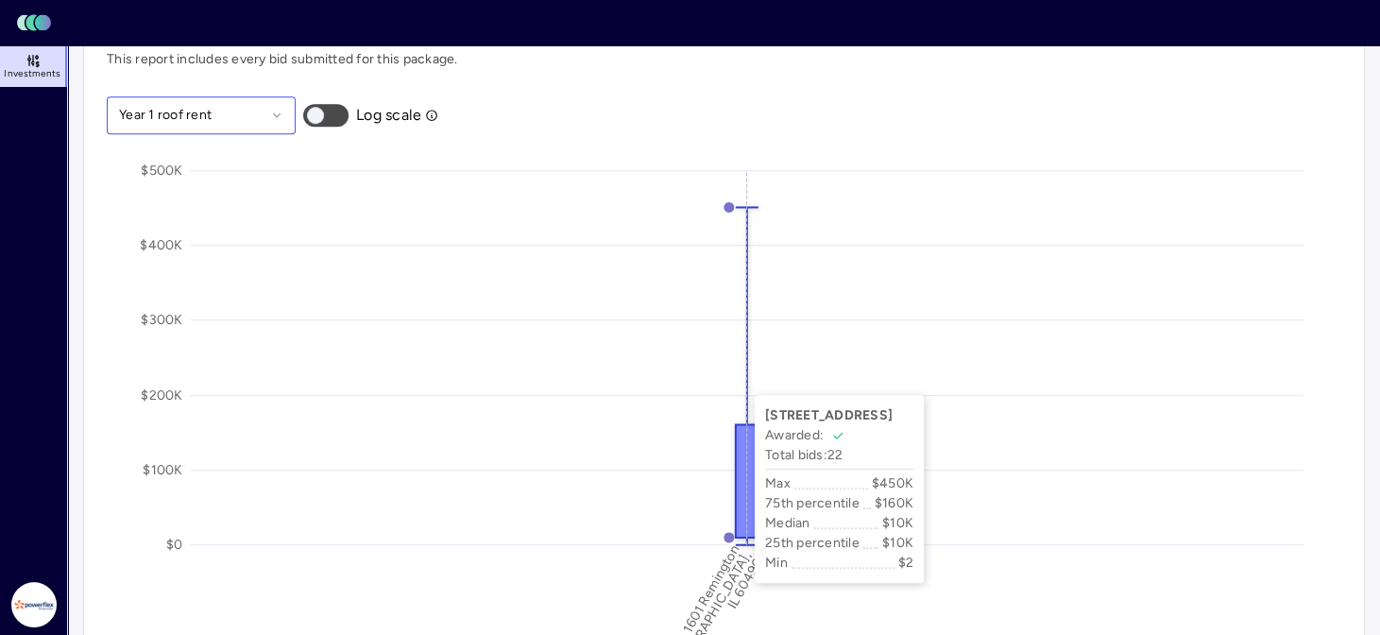
scroll to position [1228, 0]
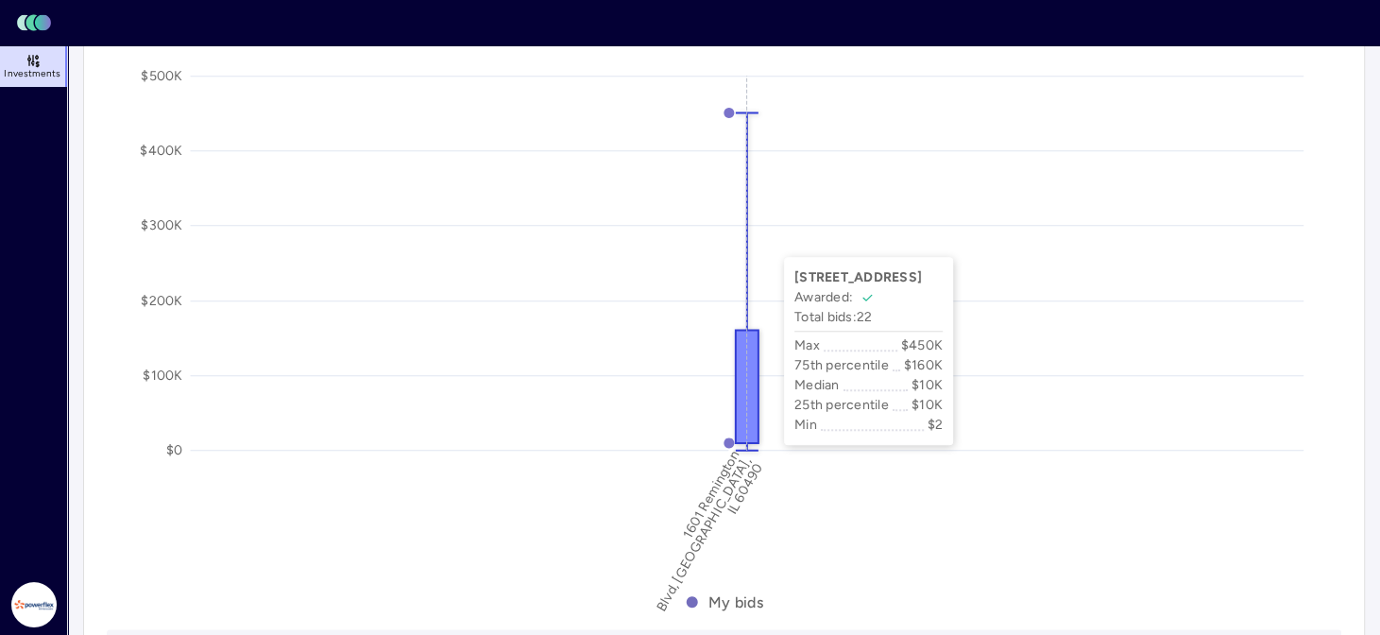
click at [1100, 238] on icon "$0 $100K $200K $300K $400K $500K 1601 Remington Blvd, Bolingbrook, IL 60490 My …" at bounding box center [724, 330] width 1234 height 567
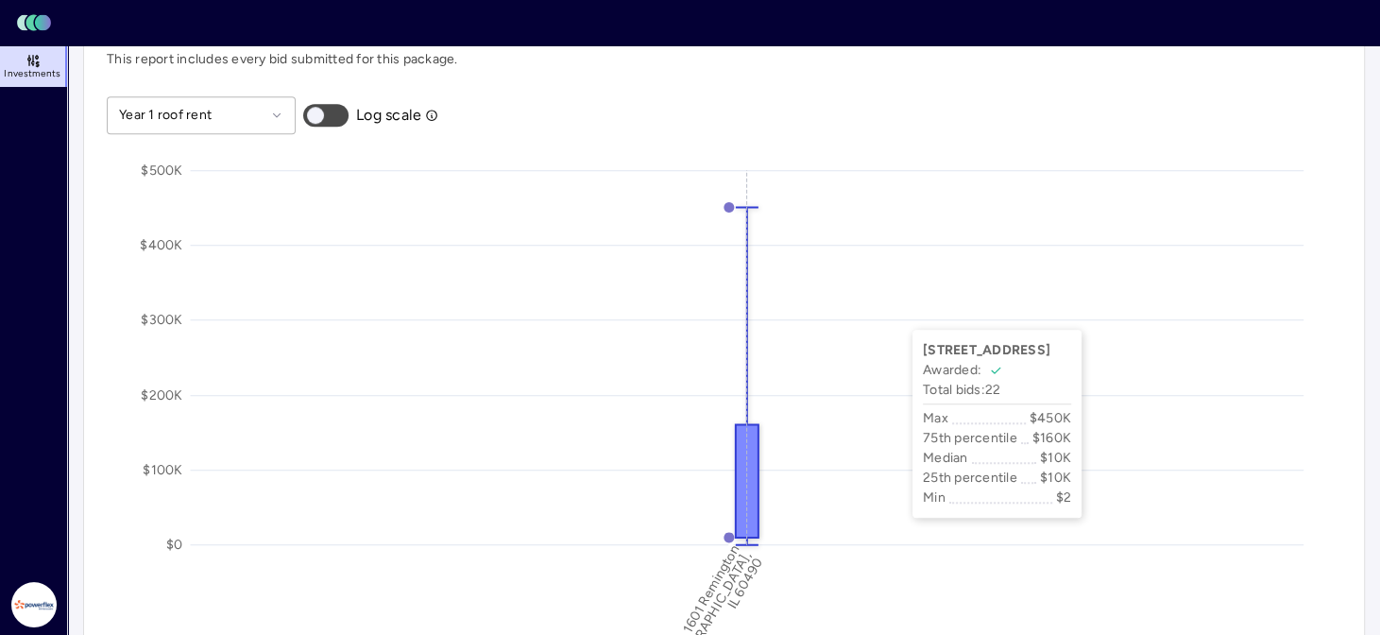
click at [892, 311] on icon "$0 $100K $200K $300K $400K $500K 1601 Remington Blvd, Bolingbrook, IL 60490 My …" at bounding box center [724, 425] width 1234 height 567
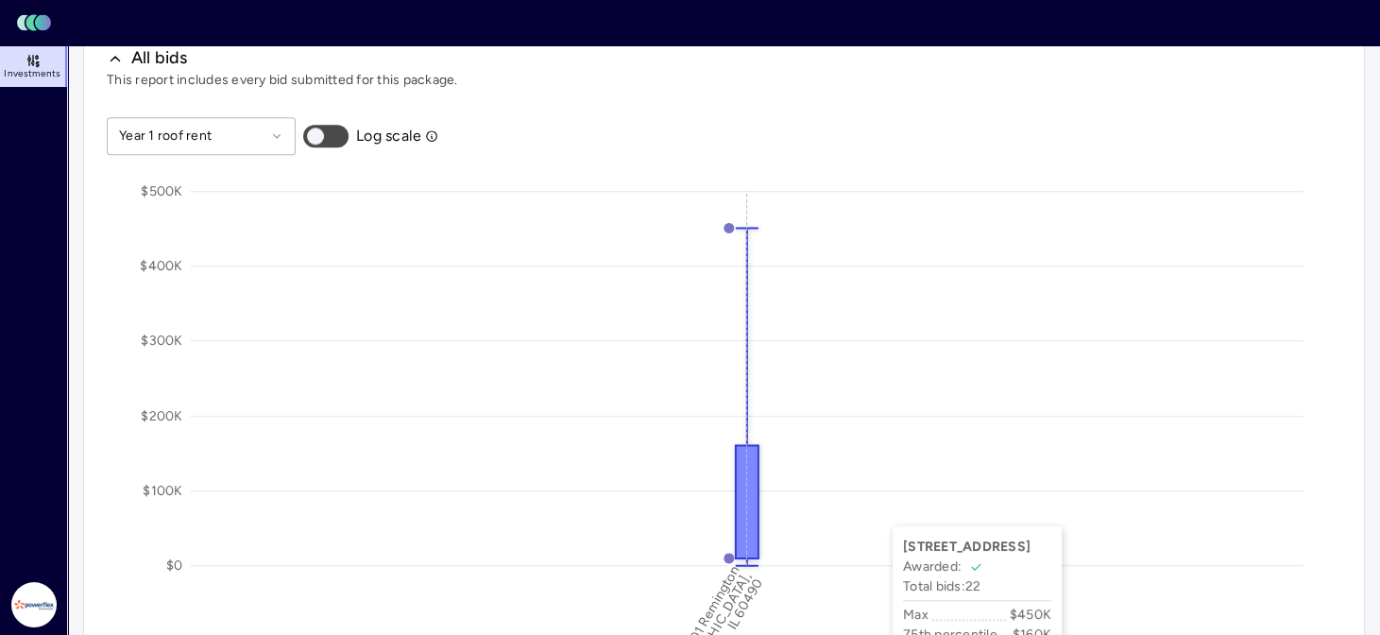
scroll to position [1207, 0]
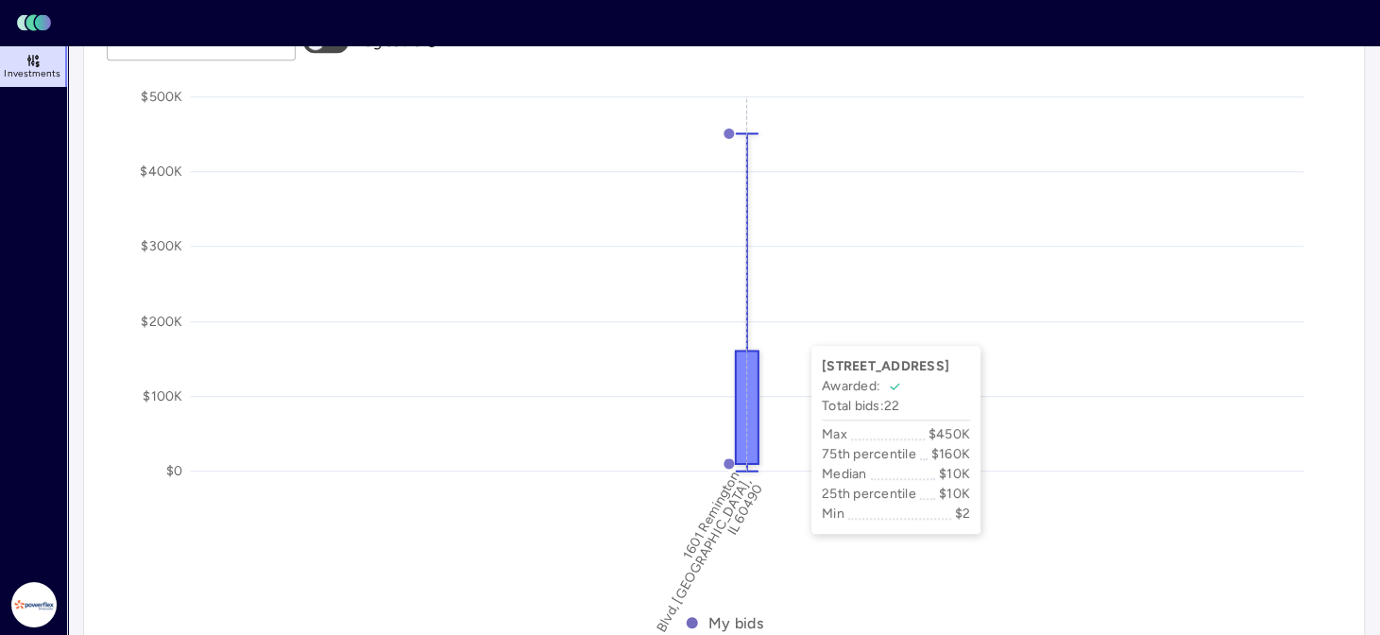
click at [791, 327] on icon "$0 $100K $200K $300K $400K $500K 1601 Remington Blvd, Bolingbrook, IL 60490 My …" at bounding box center [724, 351] width 1234 height 567
